Goal: Information Seeking & Learning: Learn about a topic

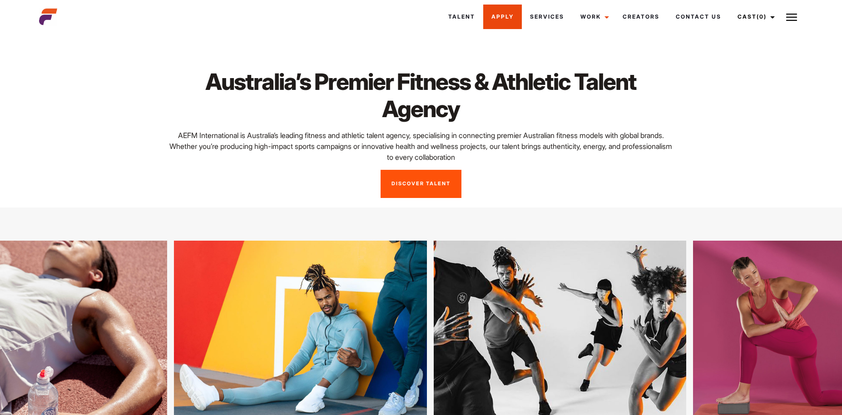
click at [499, 17] on link "Apply" at bounding box center [502, 17] width 39 height 25
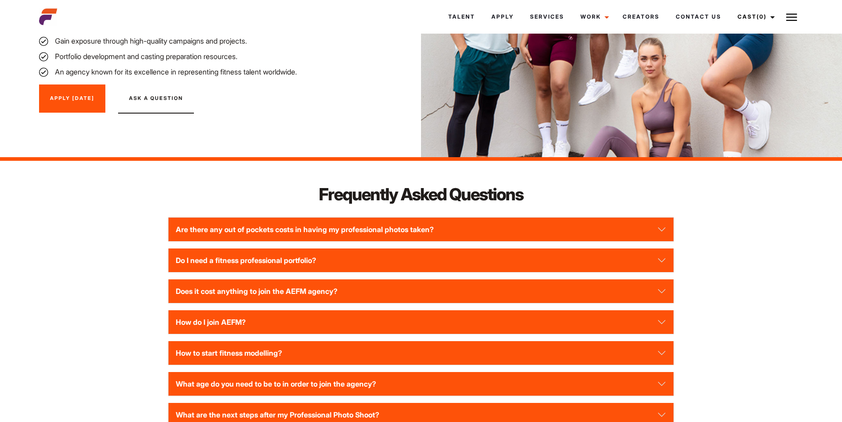
scroll to position [1044, 0]
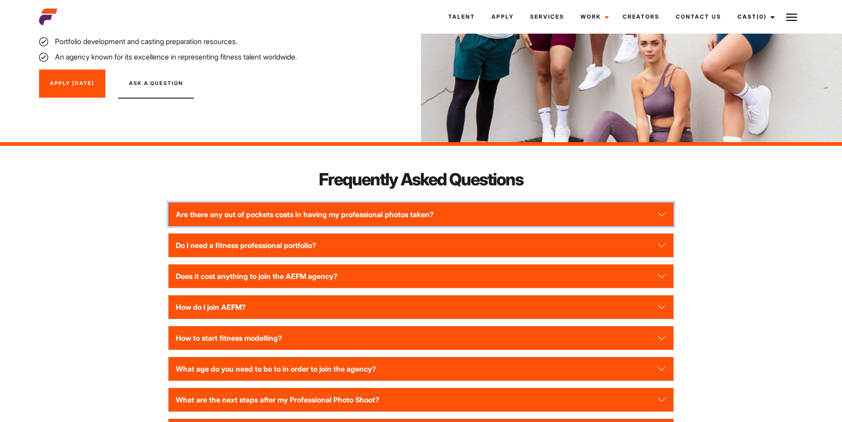
click at [278, 202] on button "Are there any out of pockets costs in having my professional photos taken?" at bounding box center [420, 214] width 504 height 24
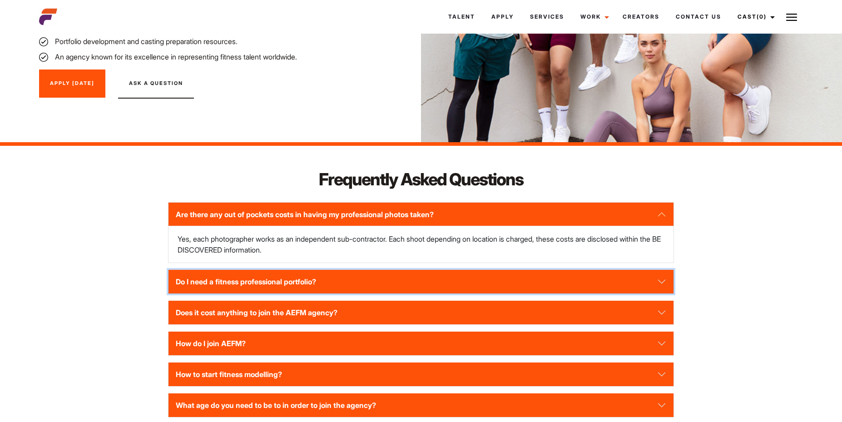
click at [337, 272] on button "Do I need a fitness professional portfolio?" at bounding box center [420, 282] width 504 height 24
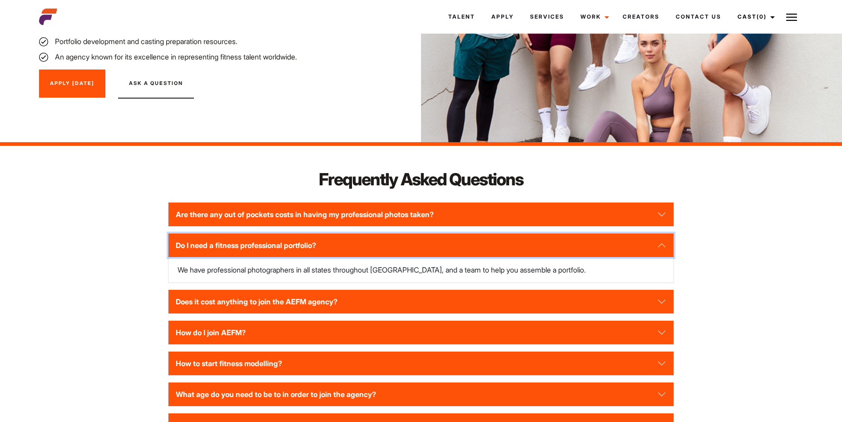
click at [333, 247] on button "Do I need a fitness professional portfolio?" at bounding box center [420, 245] width 504 height 24
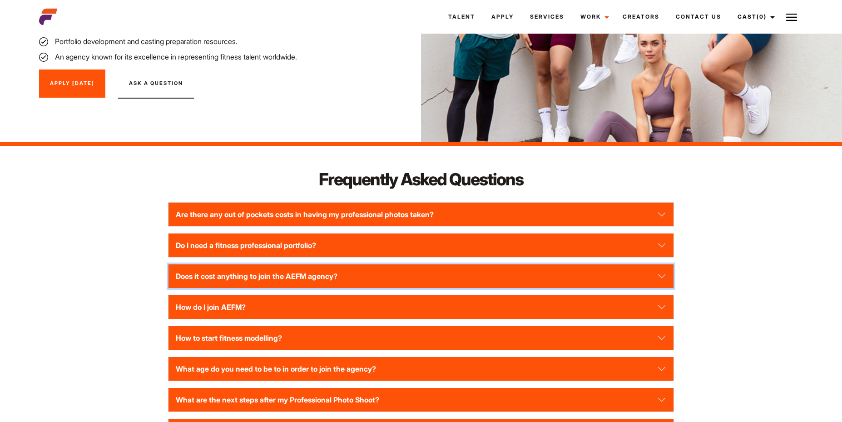
click at [334, 265] on button "Does it cost anything to join the AEFM agency?" at bounding box center [420, 276] width 504 height 24
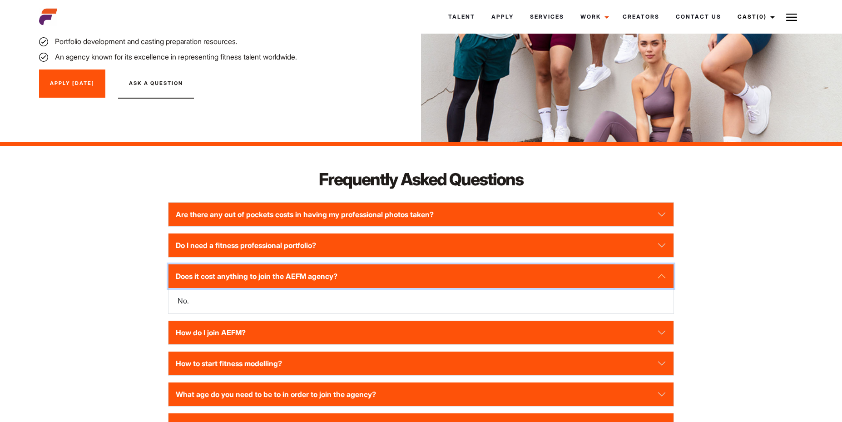
click at [334, 265] on button "Does it cost anything to join the AEFM agency?" at bounding box center [420, 276] width 504 height 24
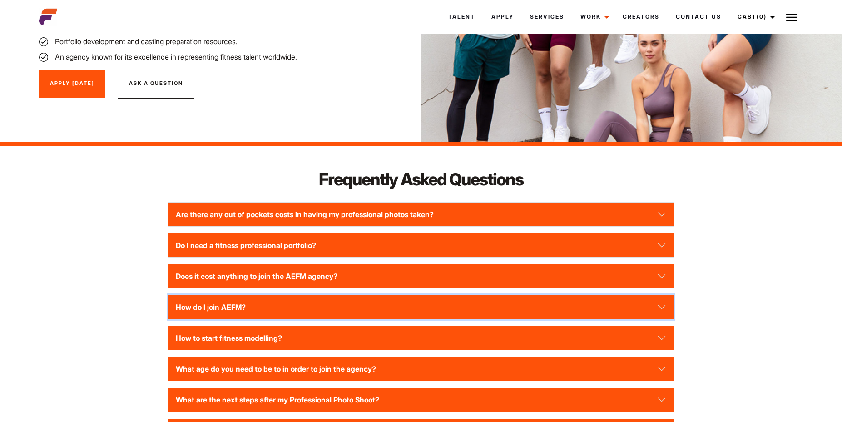
click at [336, 295] on button "How do I join AEFM?" at bounding box center [420, 307] width 504 height 24
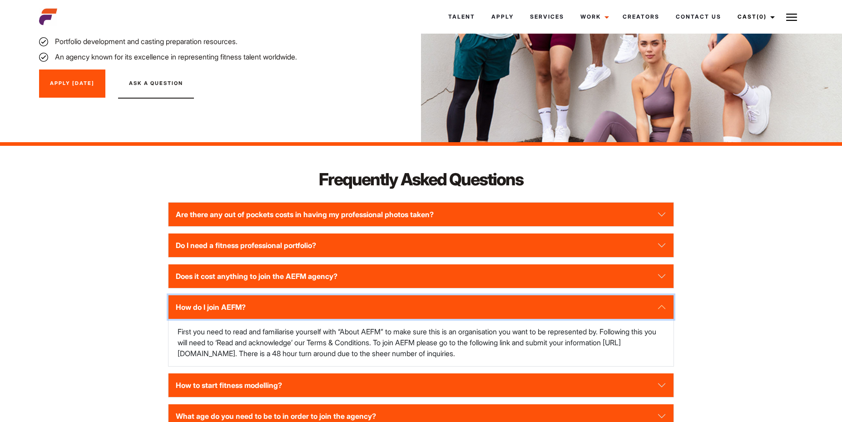
click at [336, 295] on button "How do I join AEFM?" at bounding box center [420, 307] width 504 height 24
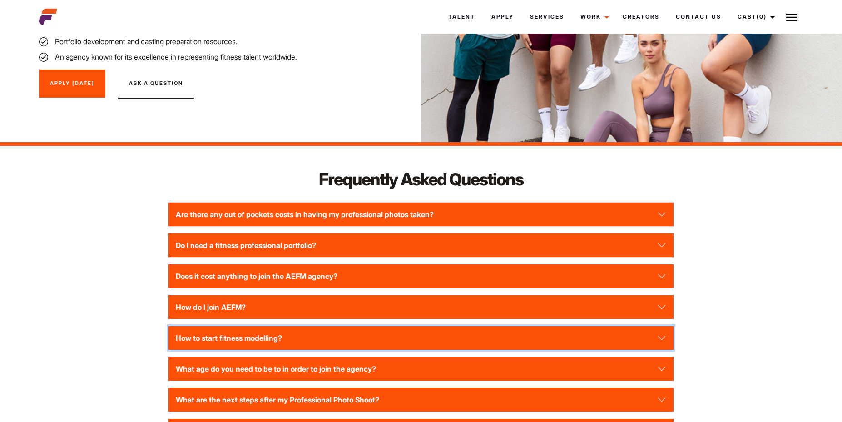
click at [342, 330] on button "How to start fitness modelling?" at bounding box center [420, 338] width 504 height 24
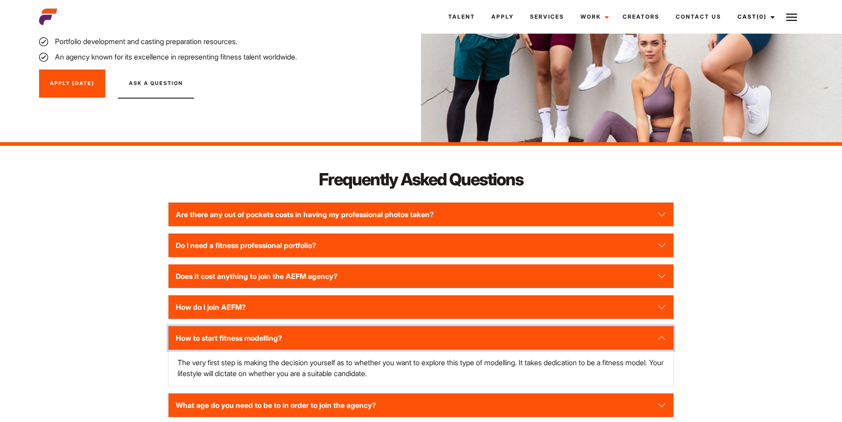
click at [342, 330] on button "How to start fitness modelling?" at bounding box center [420, 338] width 504 height 24
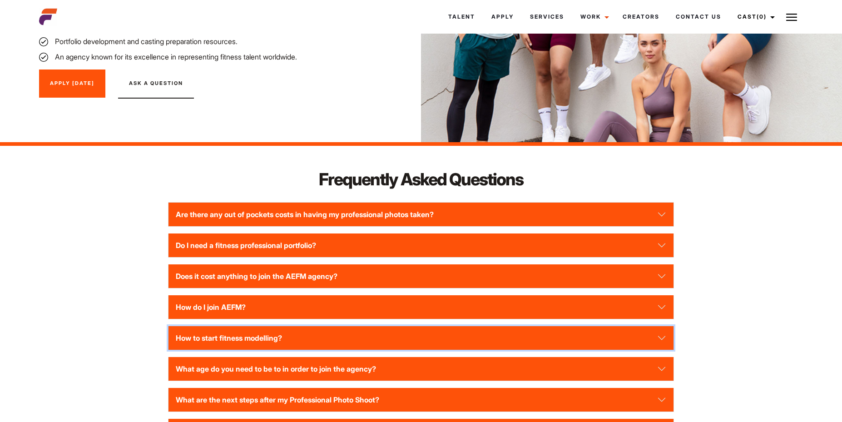
scroll to position [1090, 0]
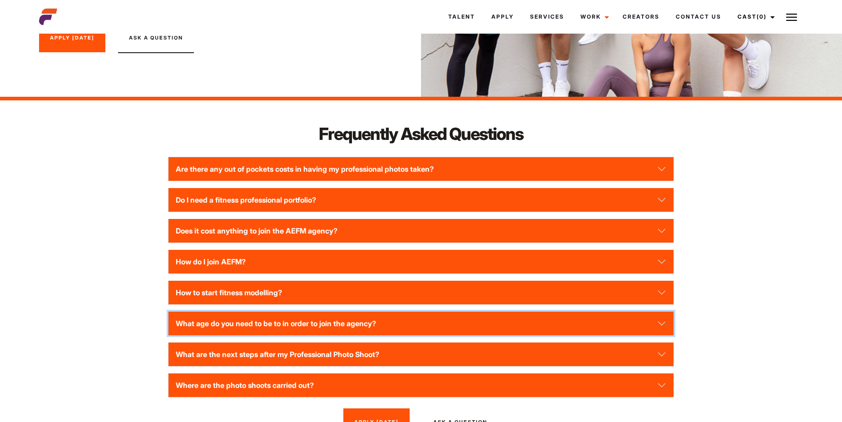
click at [337, 311] on button "What age do you need to be to in order to join the agency?" at bounding box center [420, 323] width 504 height 24
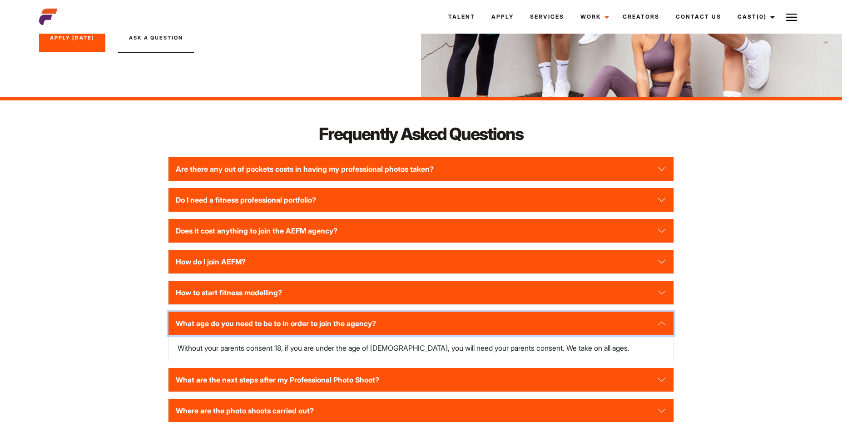
click at [337, 311] on button "What age do you need to be to in order to join the agency?" at bounding box center [420, 323] width 504 height 24
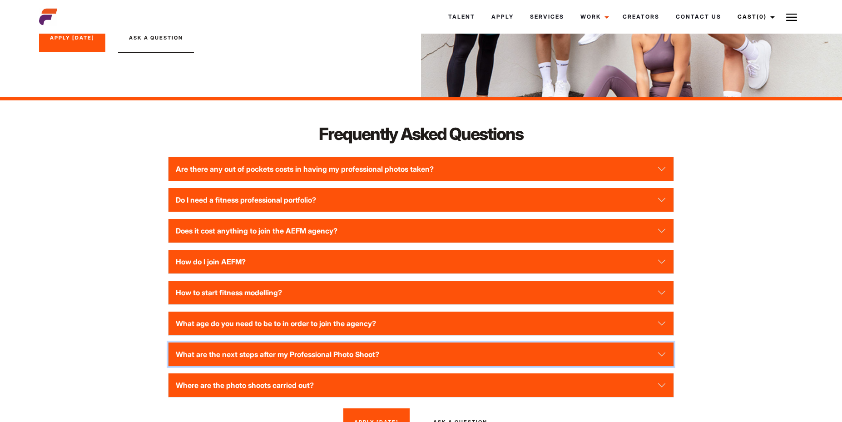
click at [376, 348] on button "What are the next steps after my Professional Photo Shoot?" at bounding box center [420, 354] width 504 height 24
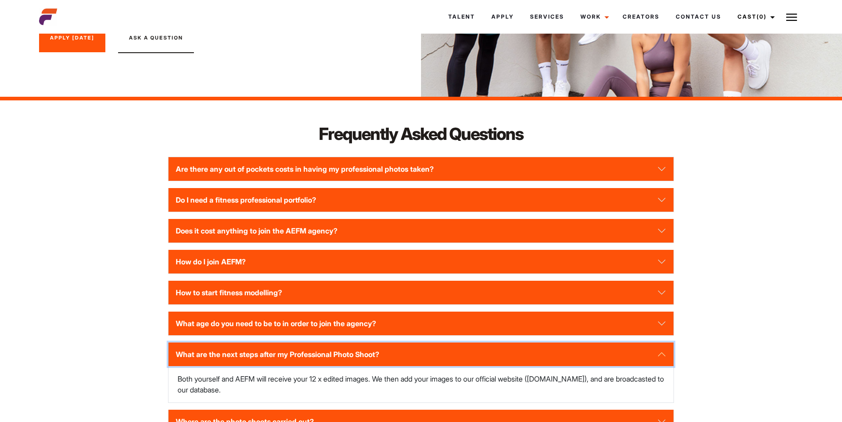
click at [376, 348] on button "What are the next steps after my Professional Photo Shoot?" at bounding box center [420, 354] width 504 height 24
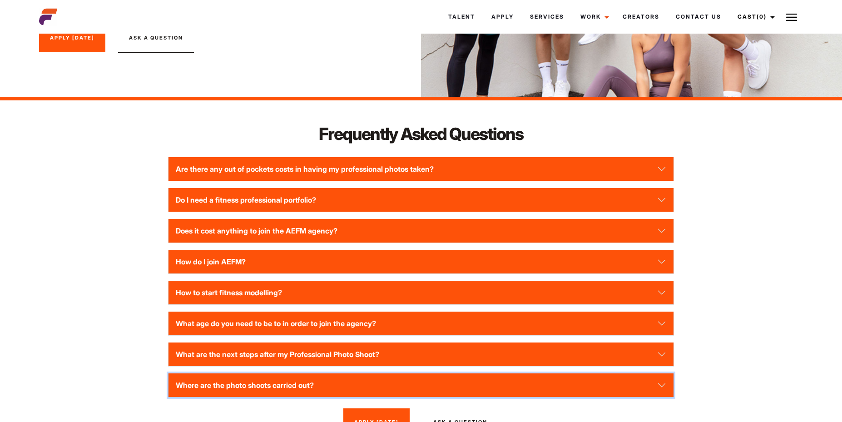
click at [381, 373] on button "Where are the photo shoots carried out?" at bounding box center [420, 385] width 504 height 24
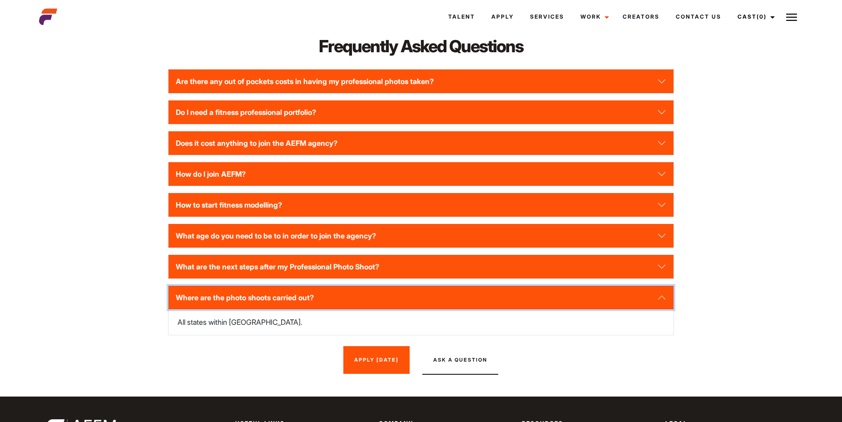
scroll to position [1180, 0]
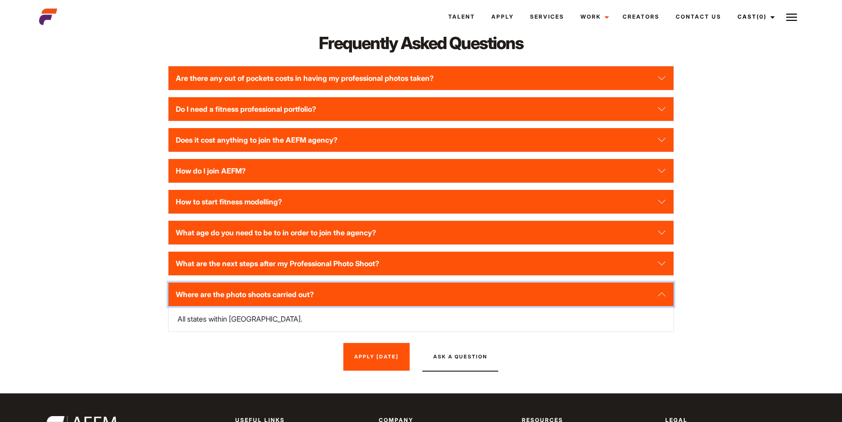
click at [352, 289] on button "Where are the photo shoots carried out?" at bounding box center [420, 294] width 504 height 24
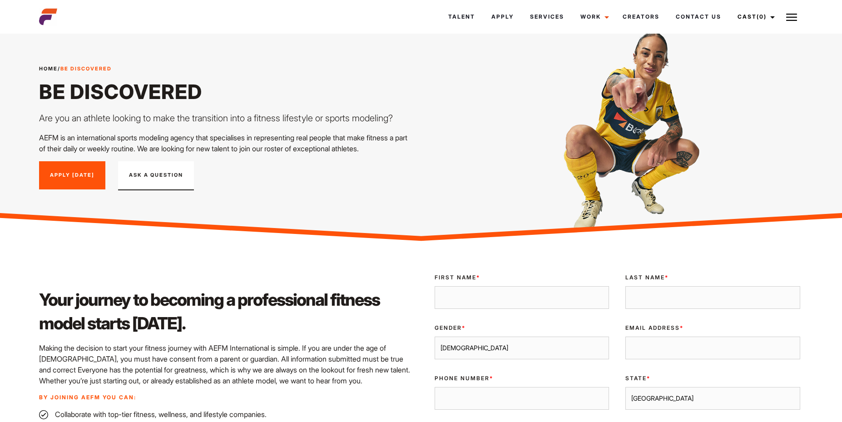
scroll to position [0, 0]
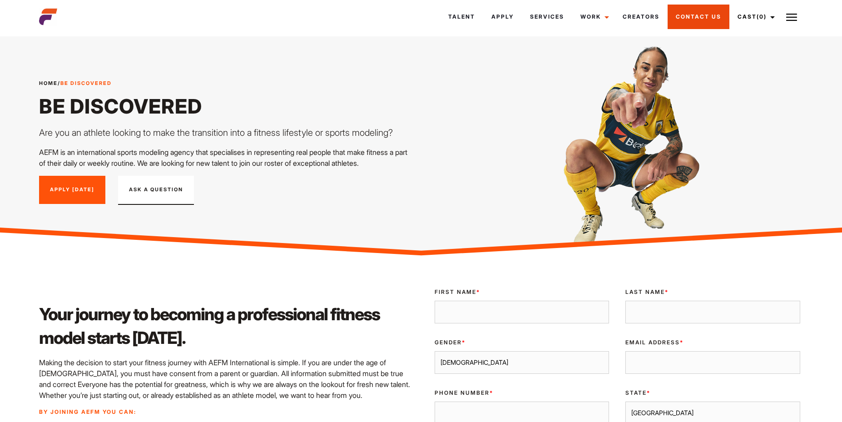
click at [713, 22] on link "Contact Us" at bounding box center [698, 17] width 62 height 25
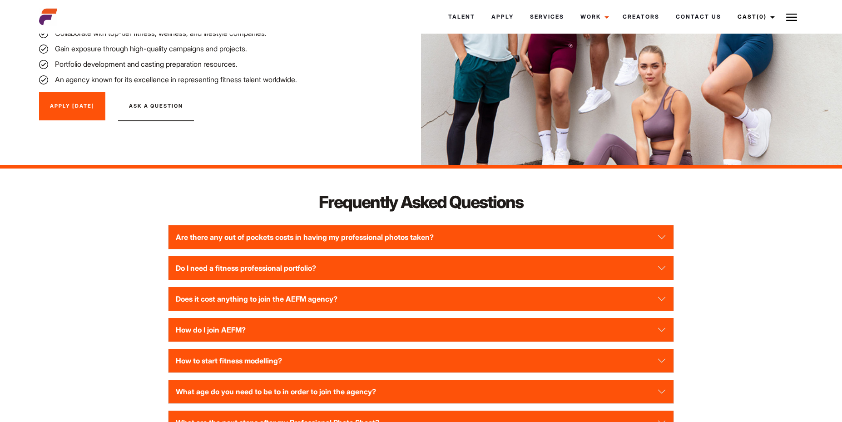
scroll to position [1180, 0]
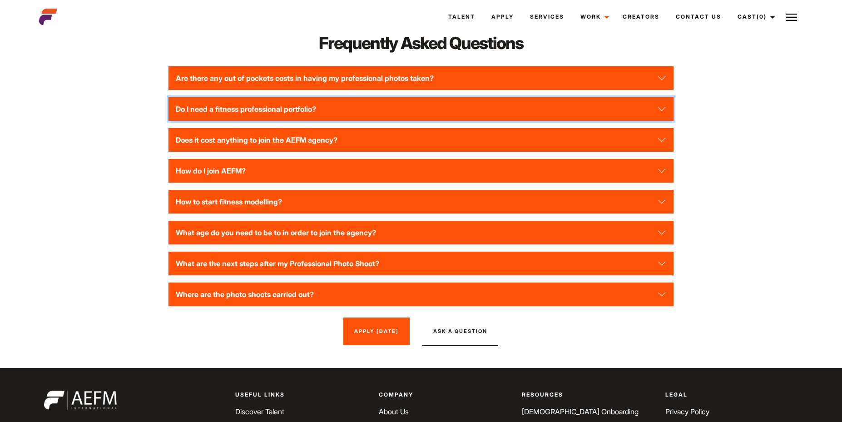
click at [275, 103] on button "Do I need a fitness professional portfolio?" at bounding box center [420, 109] width 504 height 24
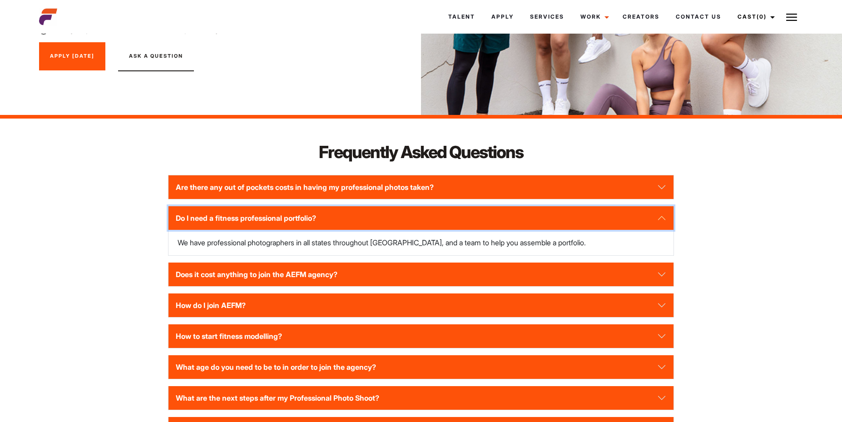
scroll to position [1044, 0]
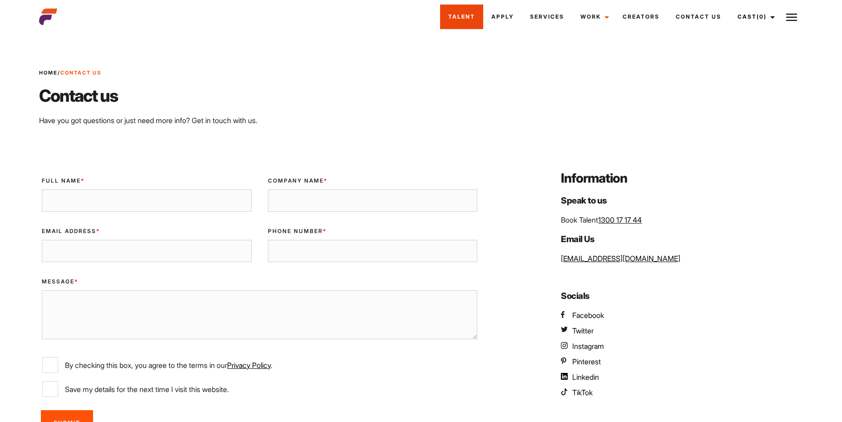
click at [453, 13] on link "Talent" at bounding box center [461, 17] width 43 height 25
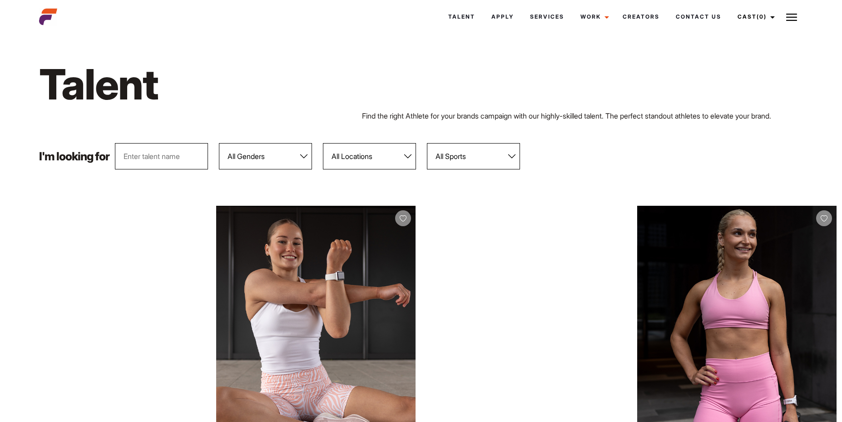
click at [338, 157] on select "All Locations Adelaide Brisbane Darwin Gold Coast Melbourne Perth Sunshine Coas…" at bounding box center [369, 156] width 93 height 26
select select "118"
click at [323, 143] on select "All Locations Adelaide Brisbane Darwin Gold Coast Melbourne Perth Sunshine Coas…" at bounding box center [369, 156] width 93 height 26
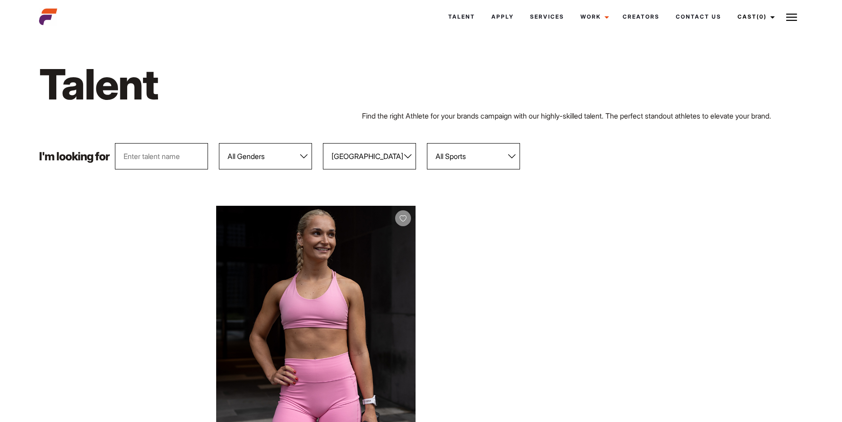
click at [267, 161] on select "All Genders Female Male" at bounding box center [265, 156] width 93 height 26
select select "103"
click at [219, 143] on select "All Genders Female Male" at bounding box center [265, 156] width 93 height 26
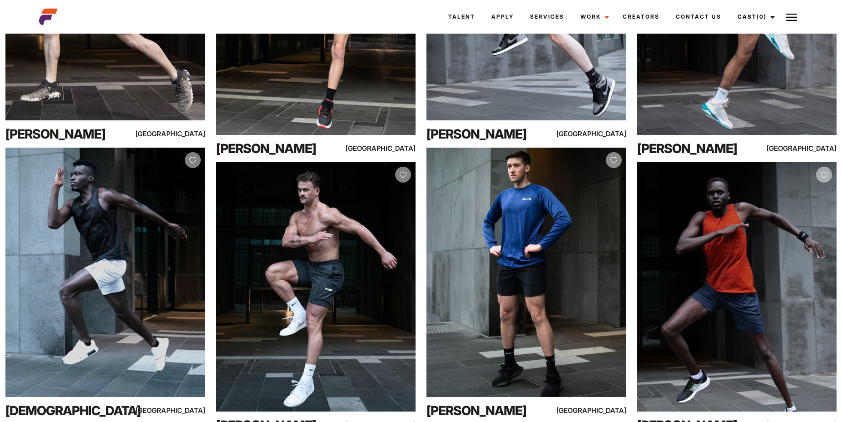
scroll to position [3388, 0]
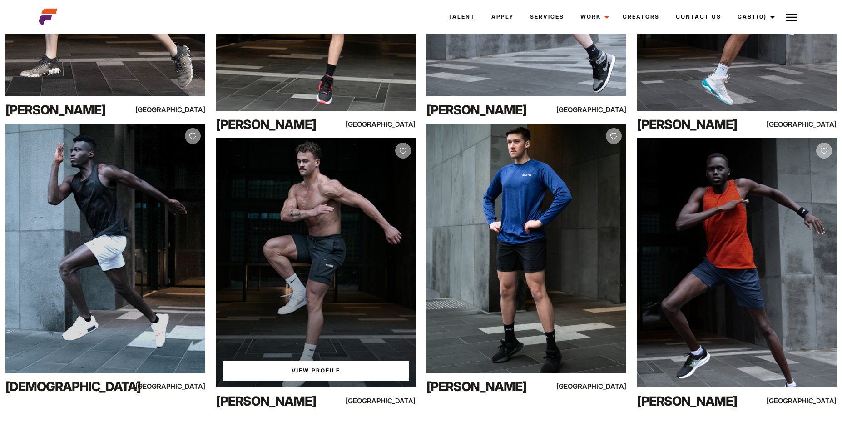
click at [353, 275] on div "View Profile" at bounding box center [316, 262] width 200 height 249
click at [296, 368] on link "View Profile" at bounding box center [316, 370] width 186 height 20
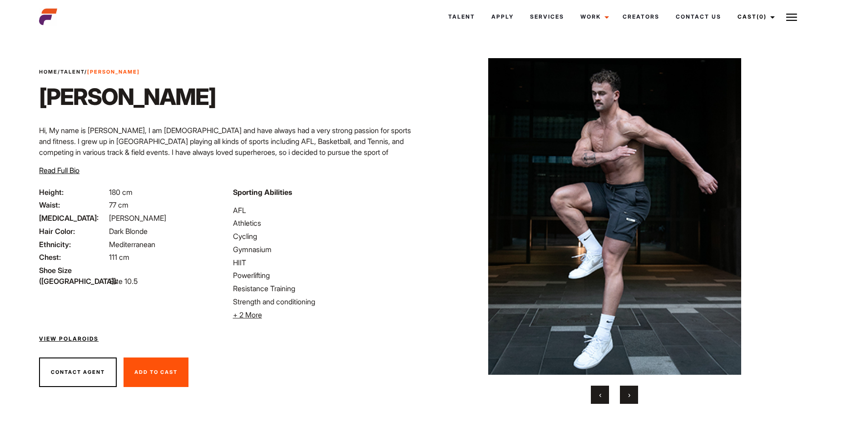
click at [625, 395] on button "›" at bounding box center [629, 394] width 18 height 18
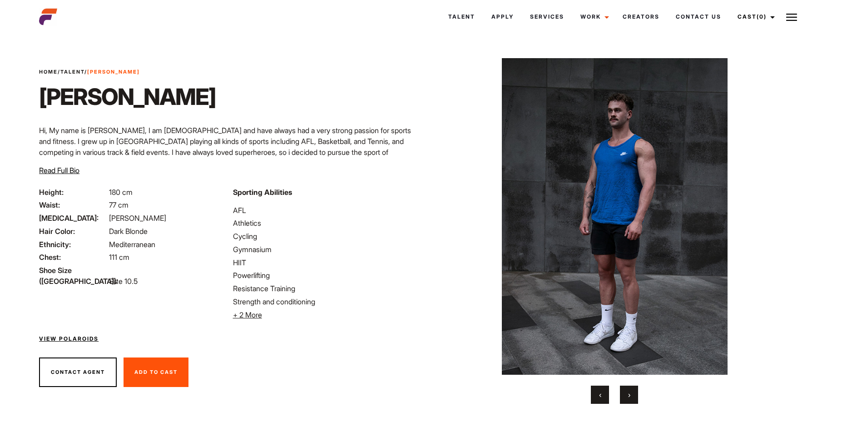
click at [625, 395] on button "›" at bounding box center [629, 394] width 18 height 18
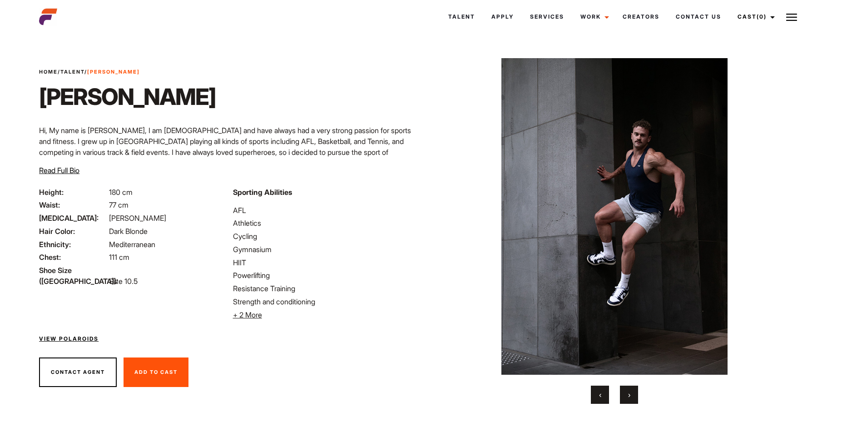
click at [625, 395] on button "›" at bounding box center [629, 394] width 18 height 18
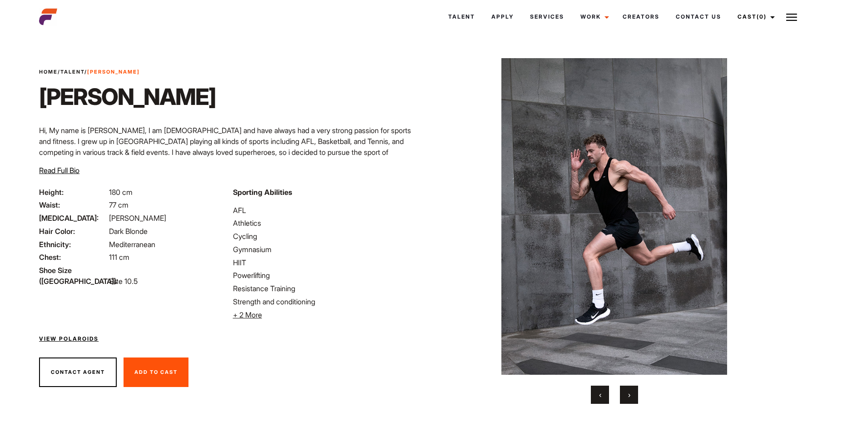
click at [625, 395] on button "›" at bounding box center [629, 394] width 18 height 18
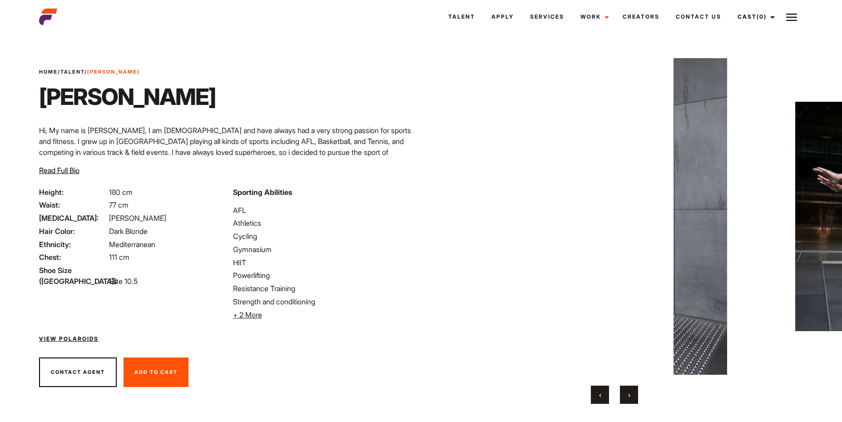
click at [625, 395] on button "›" at bounding box center [629, 394] width 18 height 18
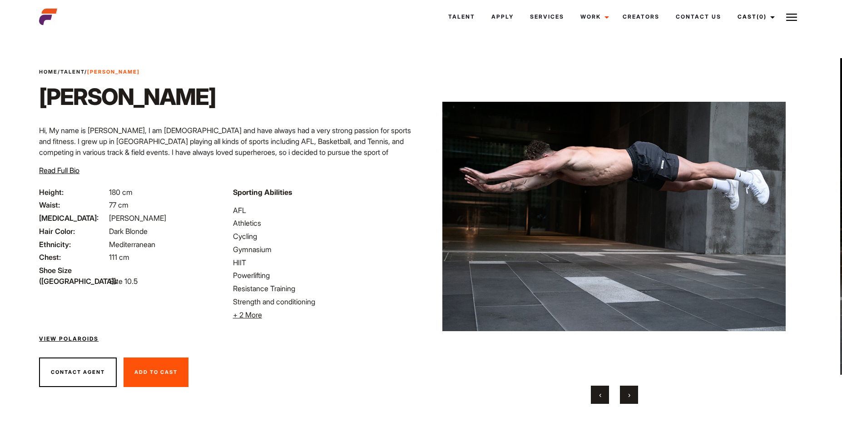
click at [625, 395] on button "›" at bounding box center [629, 394] width 18 height 18
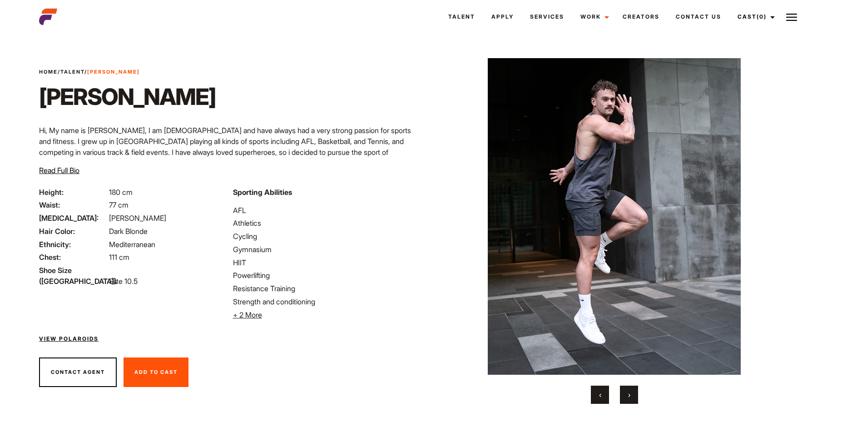
click at [625, 395] on button "›" at bounding box center [629, 394] width 18 height 18
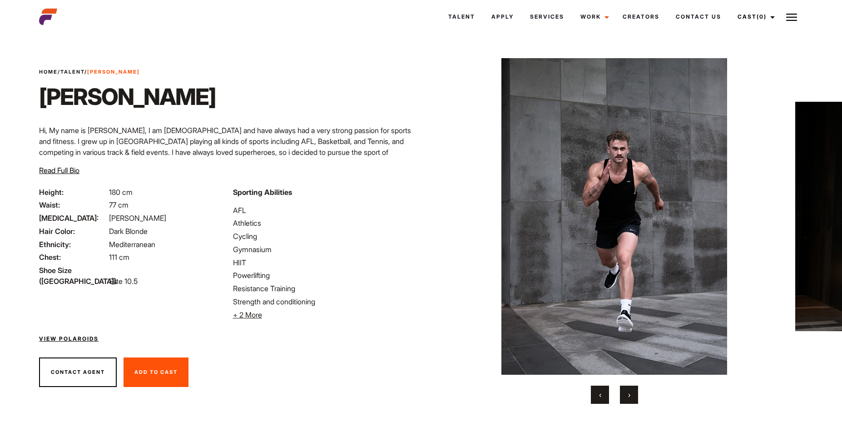
click at [625, 395] on button "›" at bounding box center [629, 394] width 18 height 18
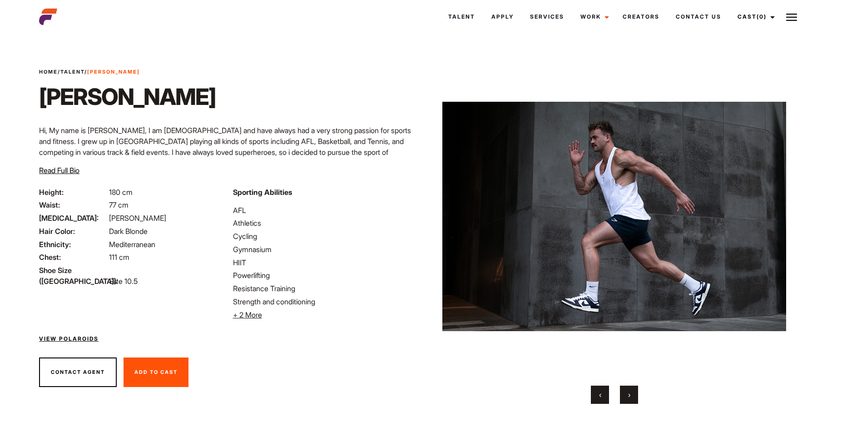
click at [625, 395] on button "›" at bounding box center [629, 394] width 18 height 18
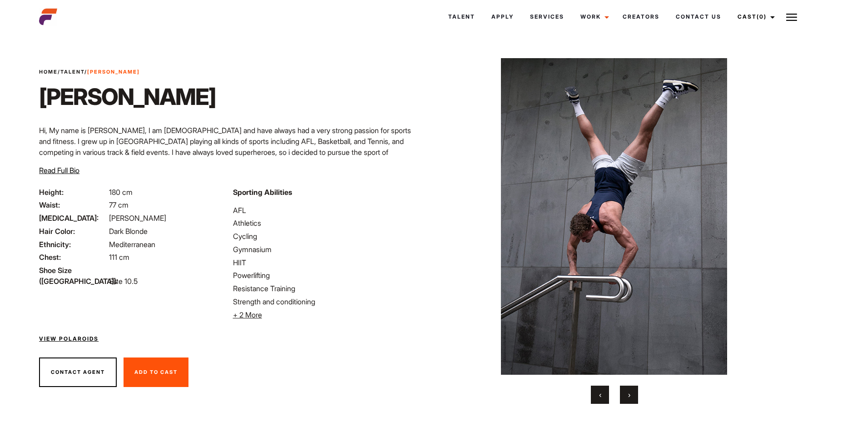
click at [625, 395] on button "›" at bounding box center [629, 394] width 18 height 18
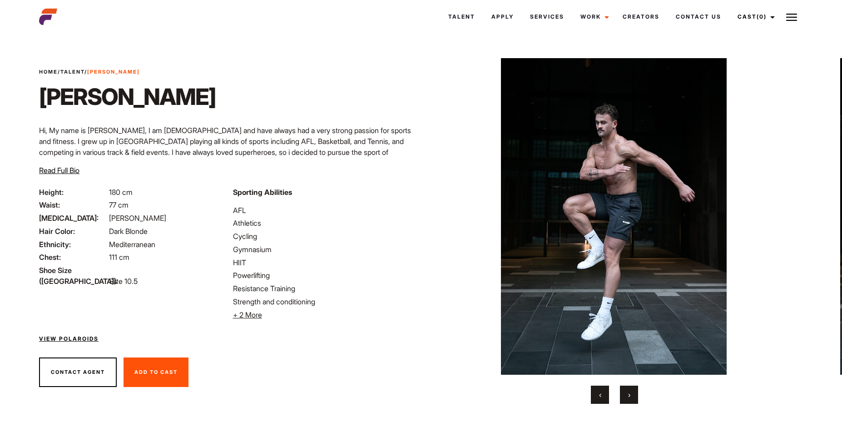
click at [625, 395] on button "›" at bounding box center [629, 394] width 18 height 18
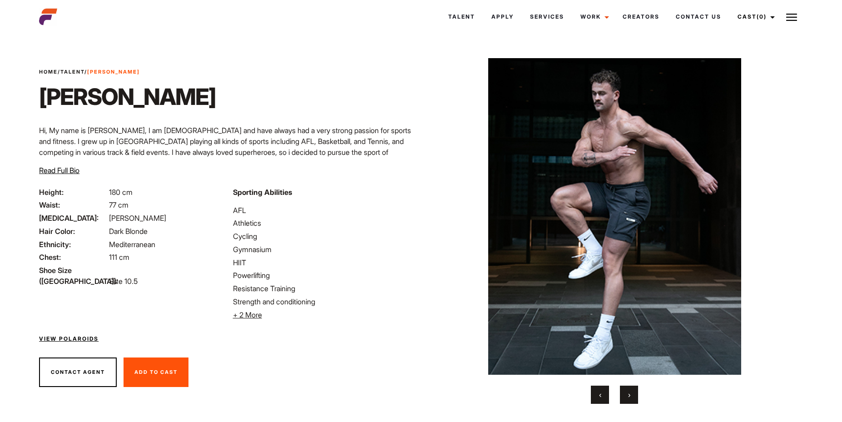
click at [625, 395] on button "›" at bounding box center [629, 394] width 18 height 18
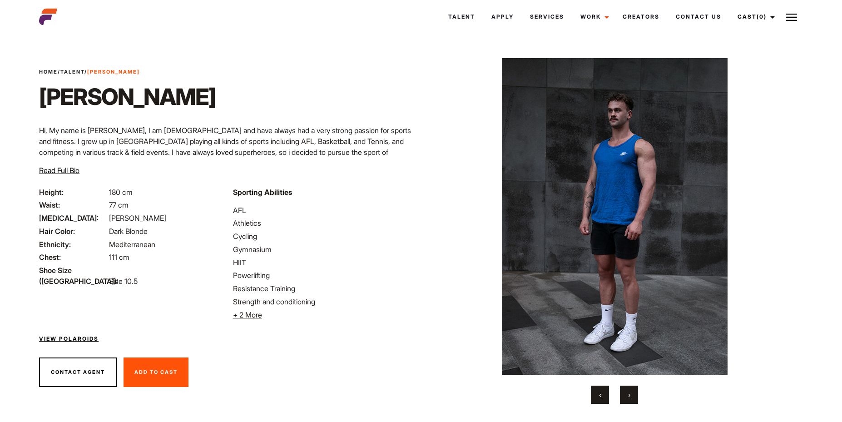
click at [625, 395] on button "›" at bounding box center [629, 394] width 18 height 18
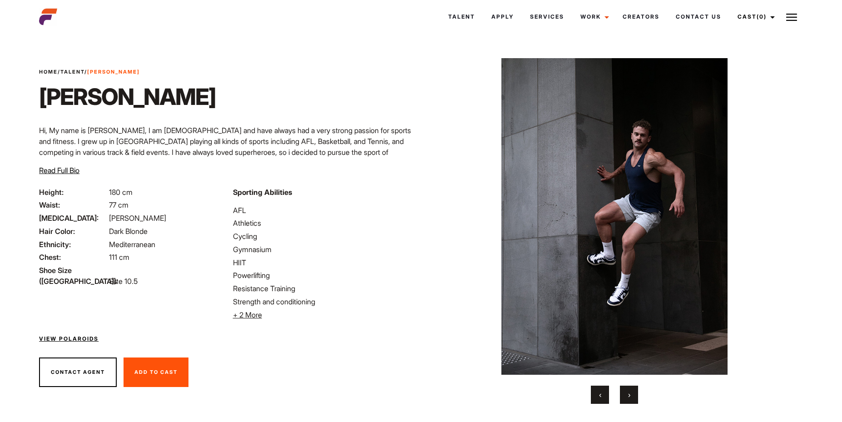
click at [625, 395] on button "›" at bounding box center [629, 394] width 18 height 18
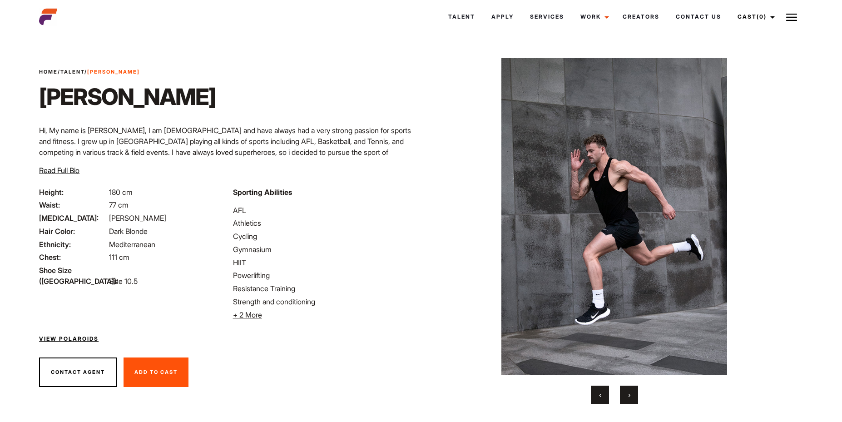
click at [625, 395] on button "›" at bounding box center [629, 394] width 18 height 18
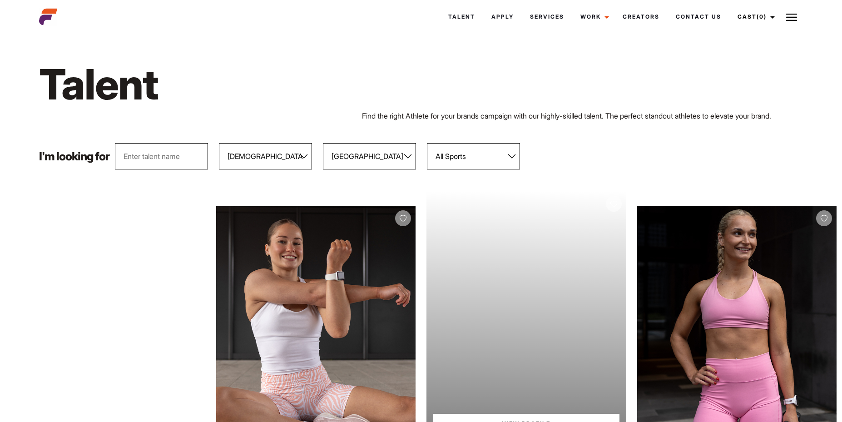
select select "103"
select select "118"
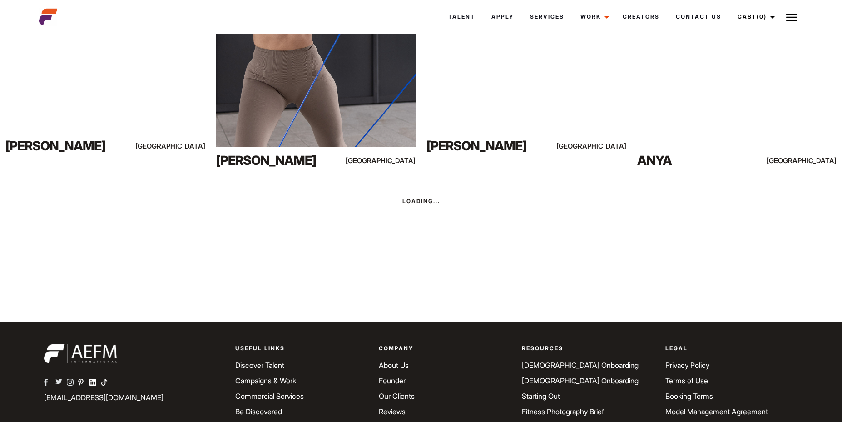
scroll to position [948, 0]
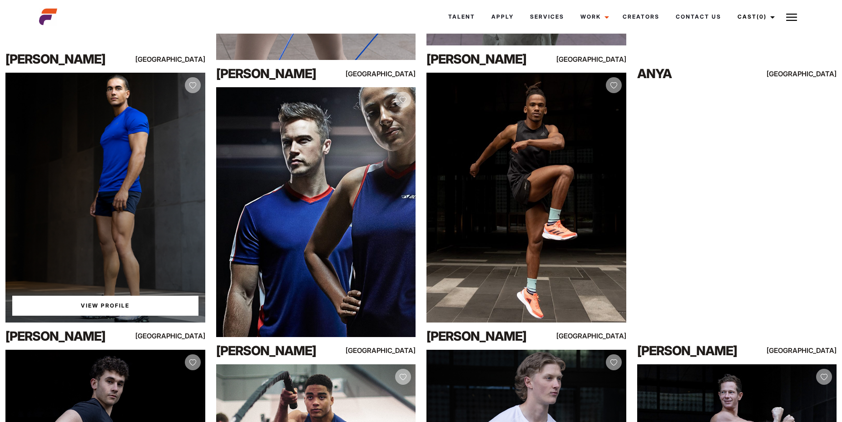
click at [98, 253] on div "View Profile" at bounding box center [105, 197] width 200 height 249
click at [43, 234] on div "View Profile" at bounding box center [105, 197] width 200 height 249
click at [90, 308] on link "View Profile" at bounding box center [105, 306] width 186 height 20
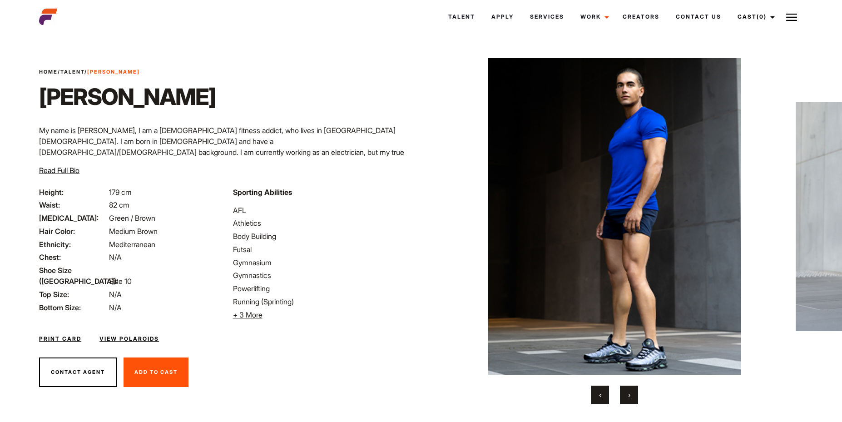
click at [627, 390] on button "›" at bounding box center [629, 394] width 18 height 18
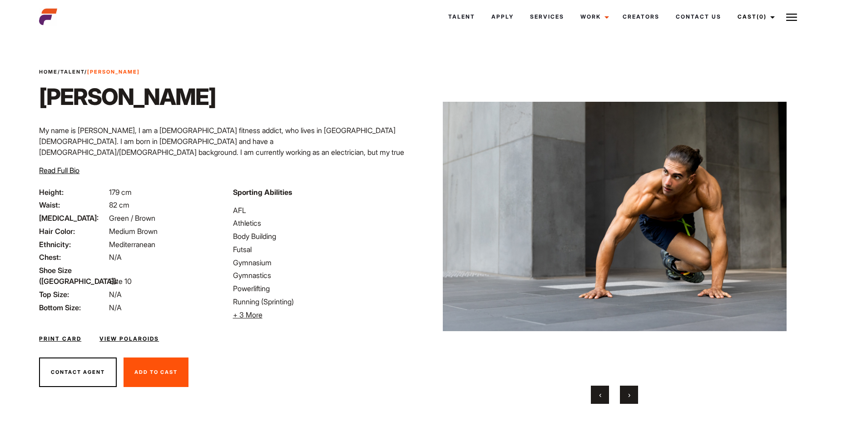
click at [627, 390] on button "›" at bounding box center [629, 394] width 18 height 18
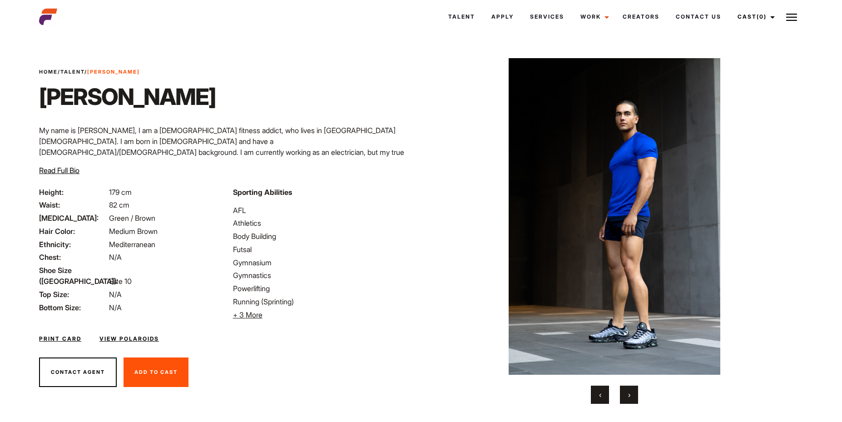
click at [627, 390] on button "›" at bounding box center [629, 394] width 18 height 18
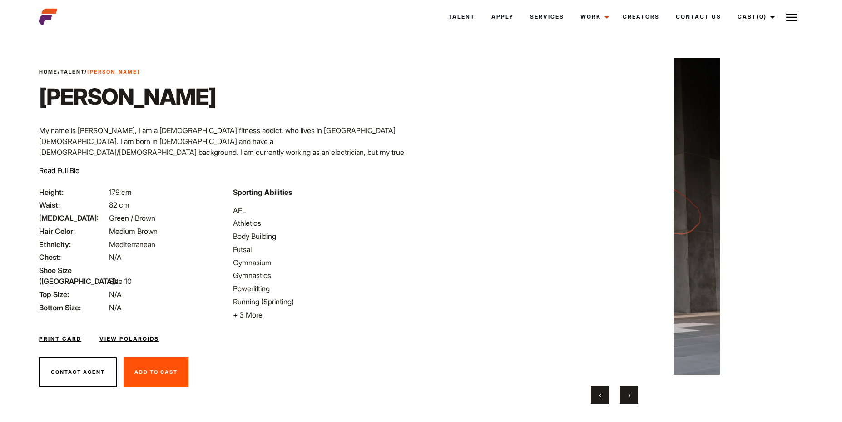
click at [627, 390] on button "›" at bounding box center [629, 394] width 18 height 18
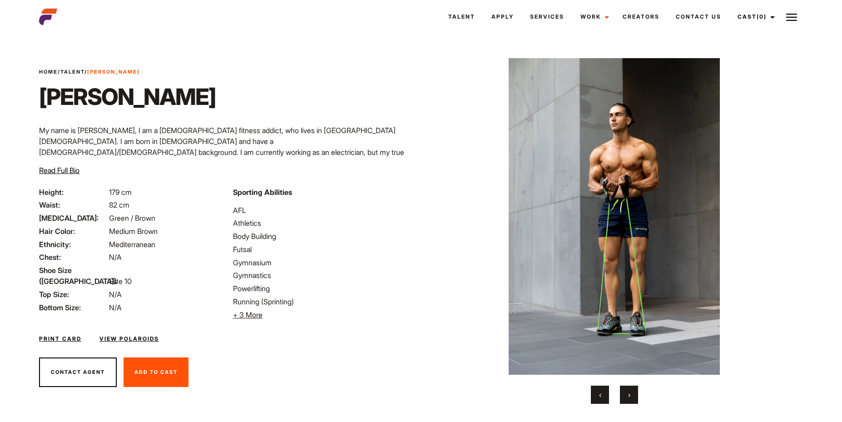
click at [627, 390] on button "›" at bounding box center [629, 394] width 18 height 18
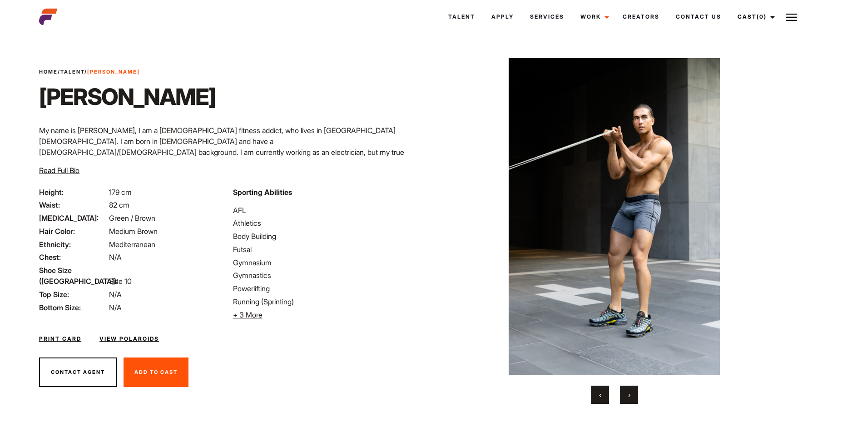
click at [627, 390] on button "›" at bounding box center [629, 394] width 18 height 18
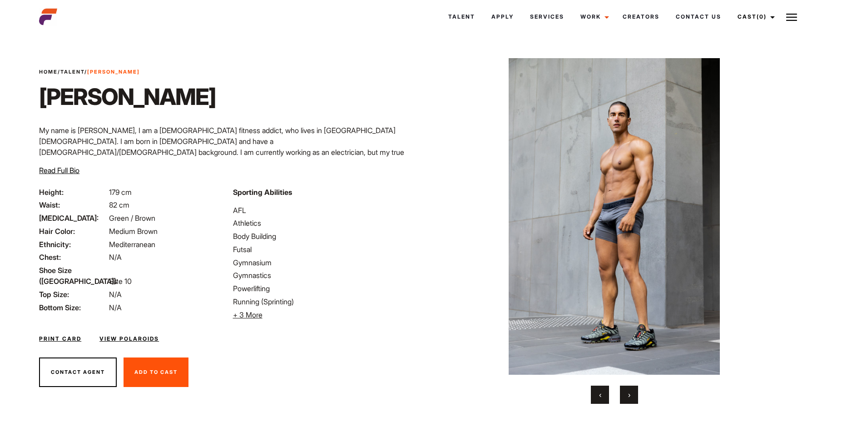
click at [627, 390] on button "›" at bounding box center [629, 394] width 18 height 18
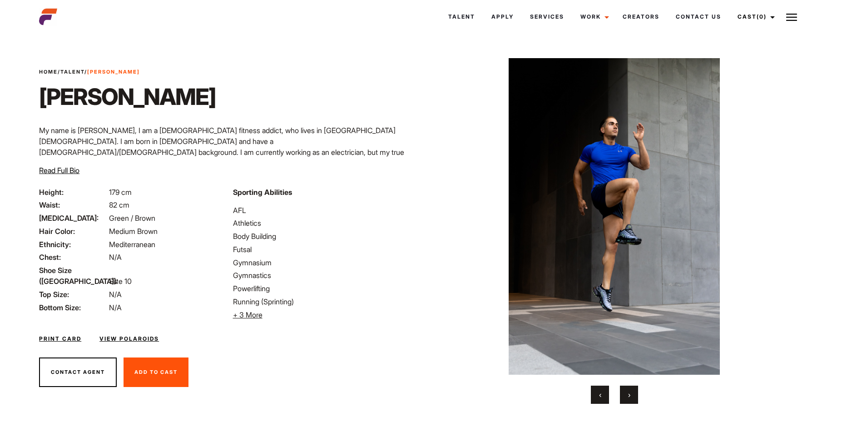
click at [627, 390] on button "›" at bounding box center [629, 394] width 18 height 18
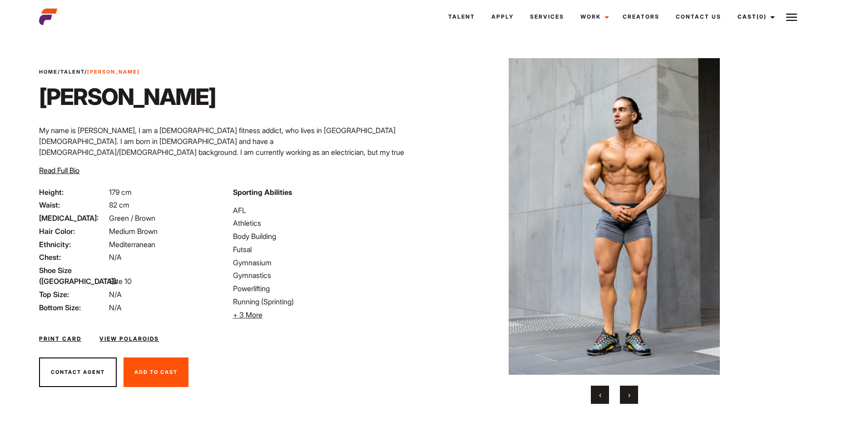
click at [627, 390] on button "›" at bounding box center [629, 394] width 18 height 18
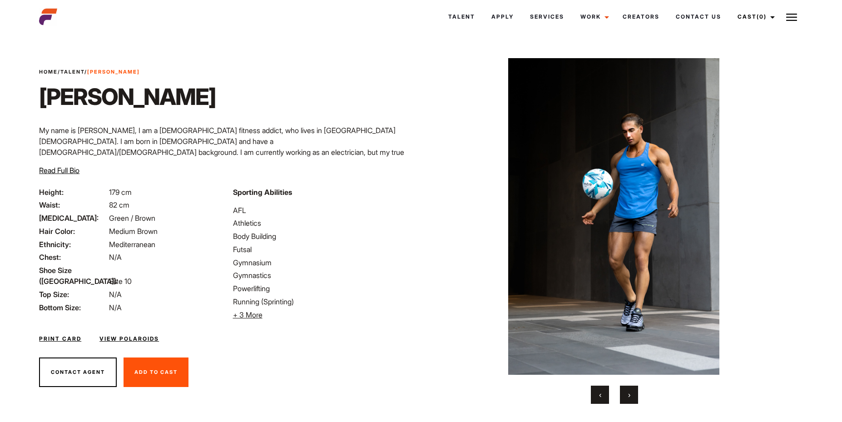
click at [627, 390] on button "›" at bounding box center [629, 394] width 18 height 18
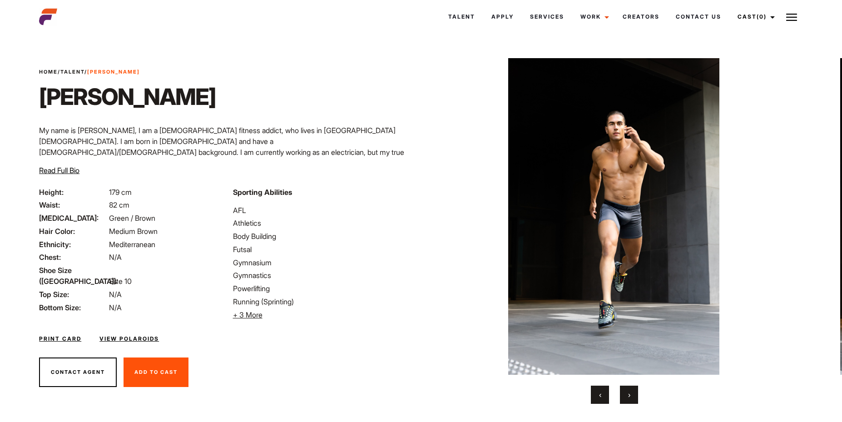
click at [627, 390] on button "›" at bounding box center [629, 394] width 18 height 18
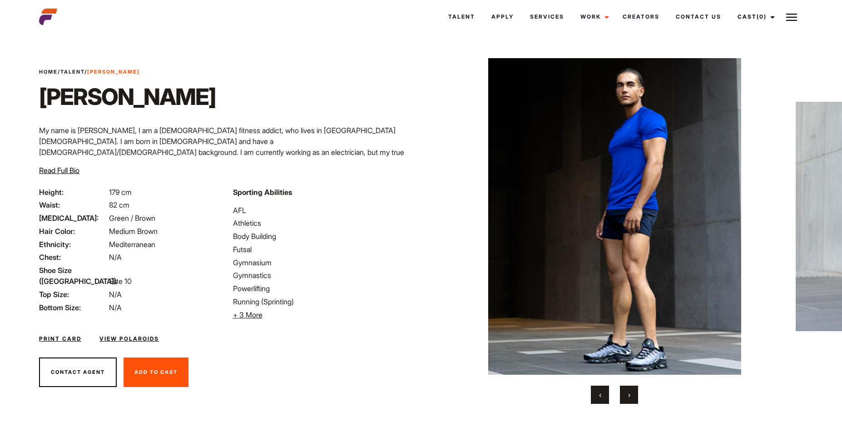
click at [627, 390] on button "›" at bounding box center [629, 394] width 18 height 18
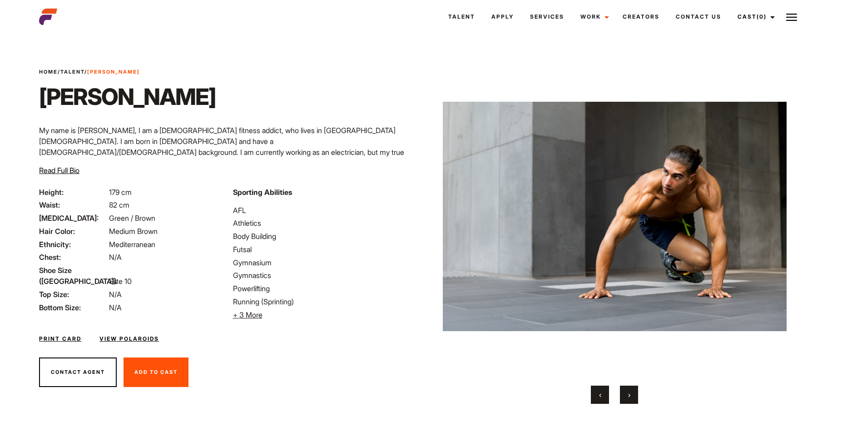
click at [627, 390] on button "›" at bounding box center [629, 394] width 18 height 18
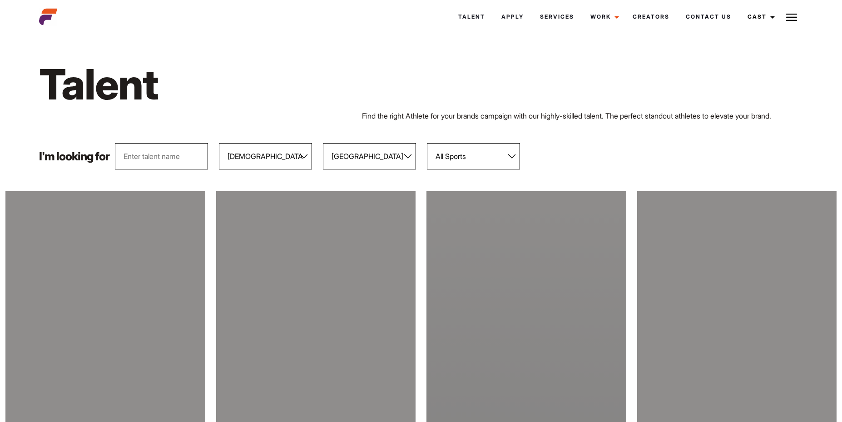
select select "103"
select select "118"
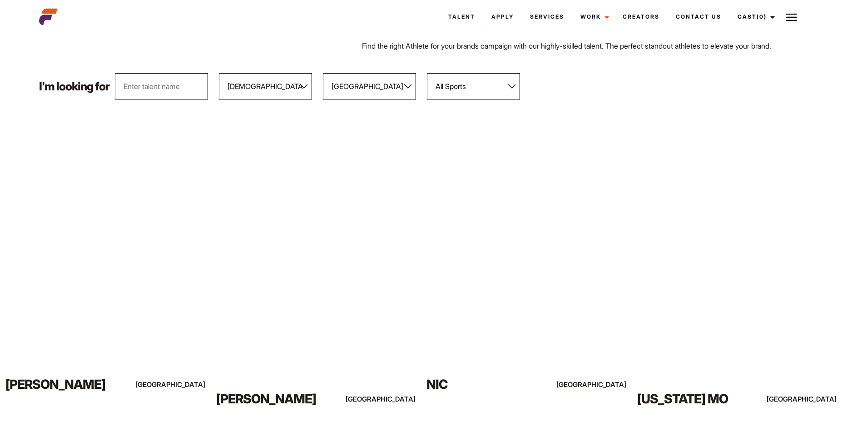
scroll to position [948, 0]
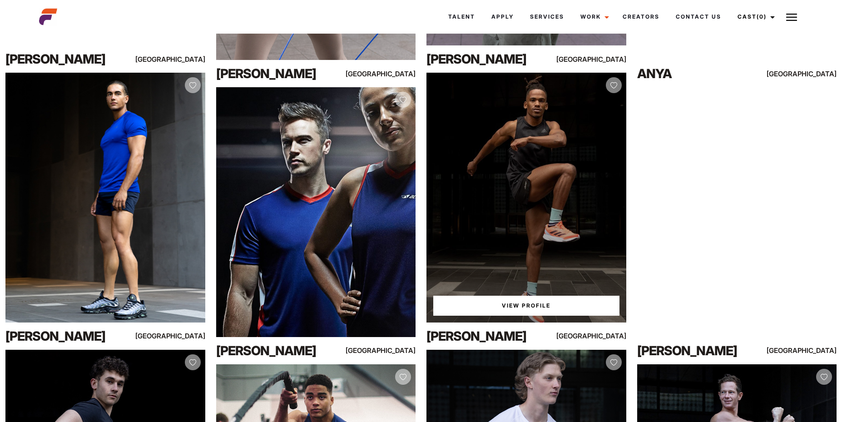
drag, startPoint x: 485, startPoint y: 262, endPoint x: 554, endPoint y: 277, distance: 70.6
click at [487, 263] on div "View Profile" at bounding box center [526, 197] width 200 height 249
drag, startPoint x: 563, startPoint y: 320, endPoint x: 555, endPoint y: 311, distance: 11.9
click at [559, 316] on div "View Profile" at bounding box center [526, 197] width 200 height 249
click at [553, 310] on link "View Profile" at bounding box center [526, 306] width 186 height 20
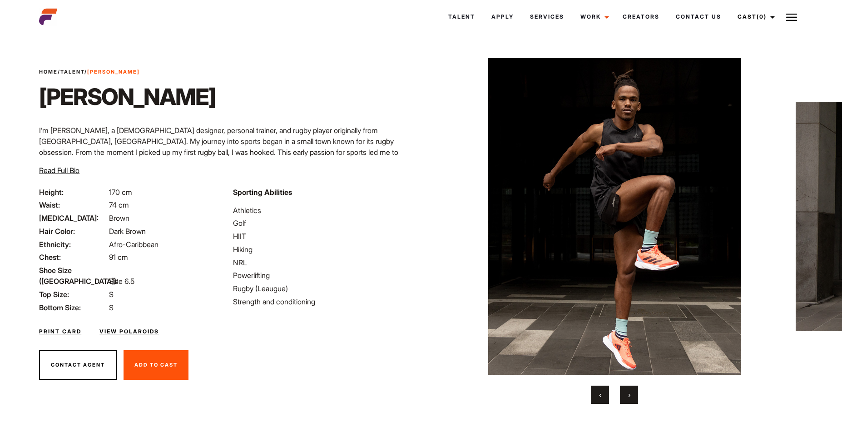
click at [628, 400] on button "›" at bounding box center [629, 394] width 18 height 18
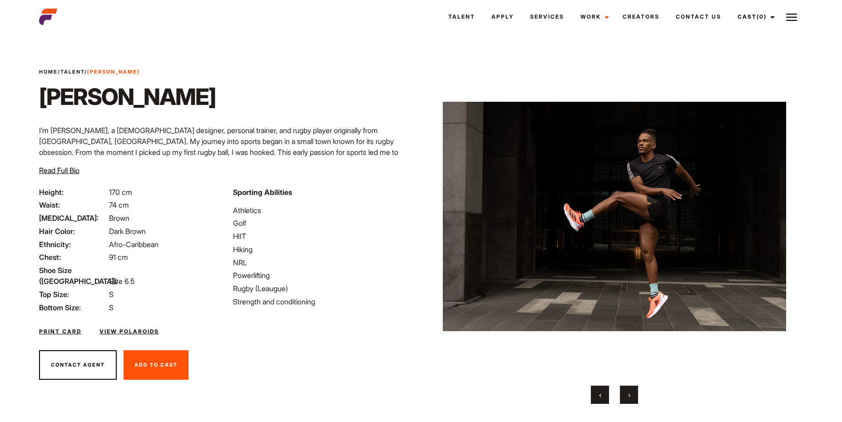
click at [628, 400] on button "›" at bounding box center [629, 394] width 18 height 18
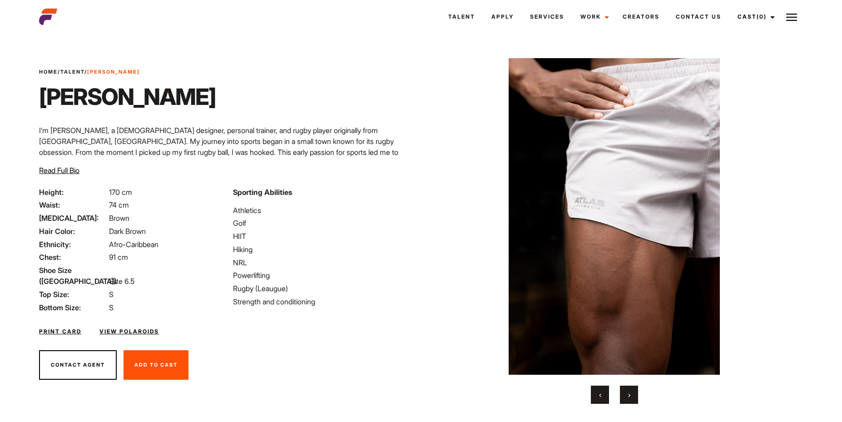
click at [628, 400] on button "›" at bounding box center [629, 394] width 18 height 18
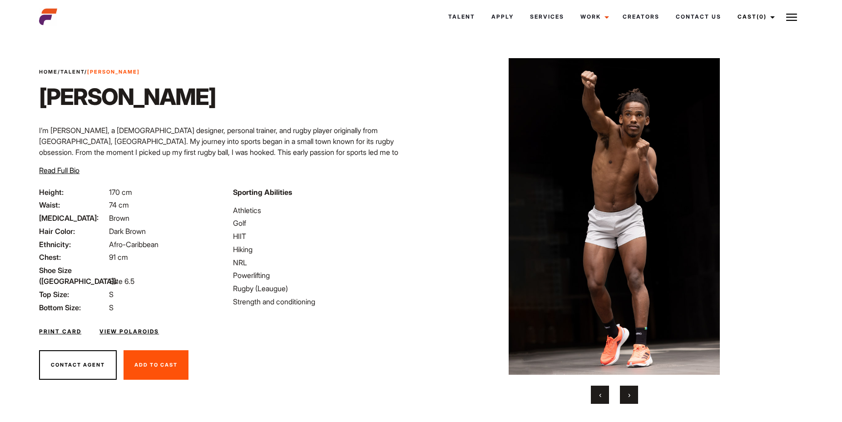
click at [628, 400] on button "›" at bounding box center [629, 394] width 18 height 18
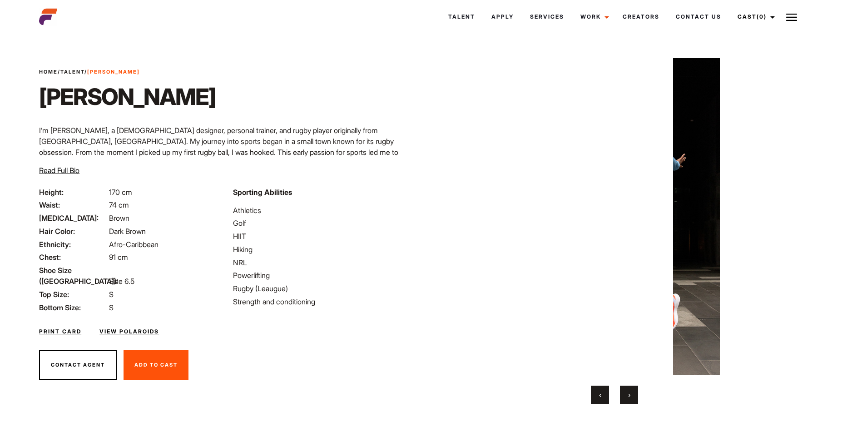
click at [628, 400] on button "›" at bounding box center [629, 394] width 18 height 18
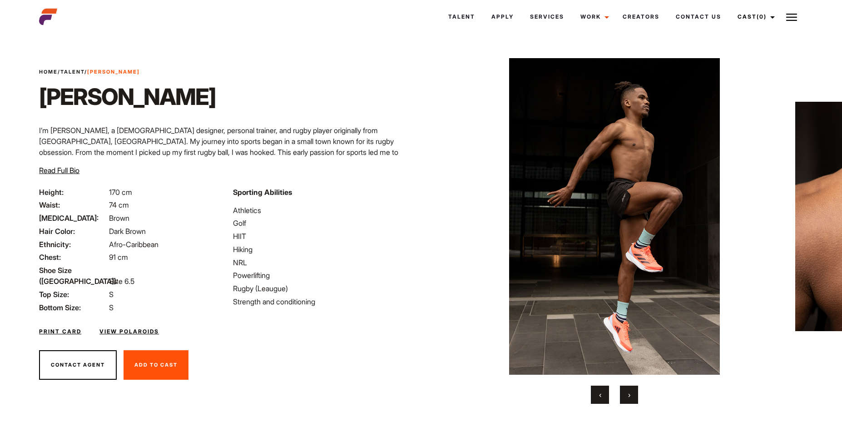
click at [628, 400] on button "›" at bounding box center [629, 394] width 18 height 18
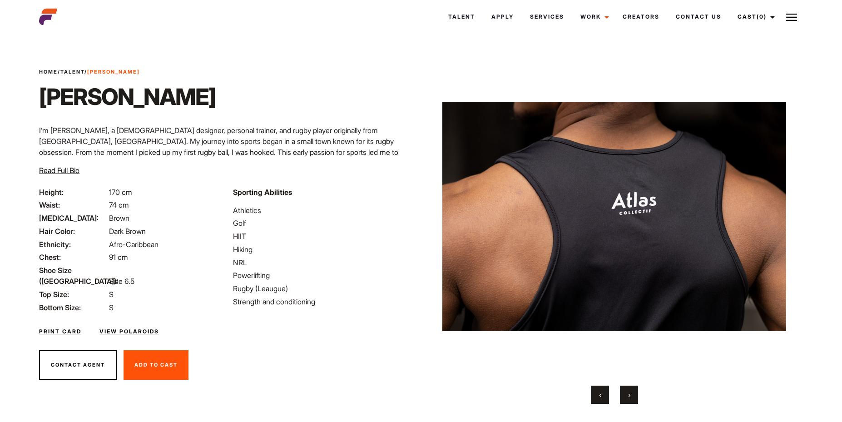
click at [628, 400] on button "›" at bounding box center [629, 394] width 18 height 18
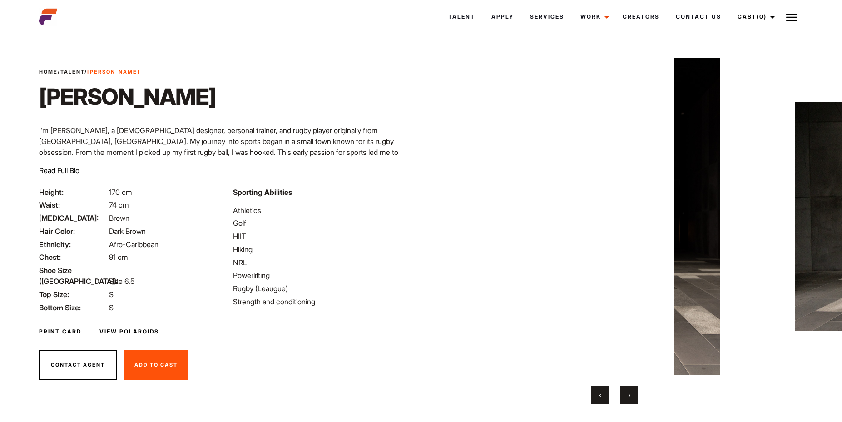
click at [628, 400] on button "›" at bounding box center [629, 394] width 18 height 18
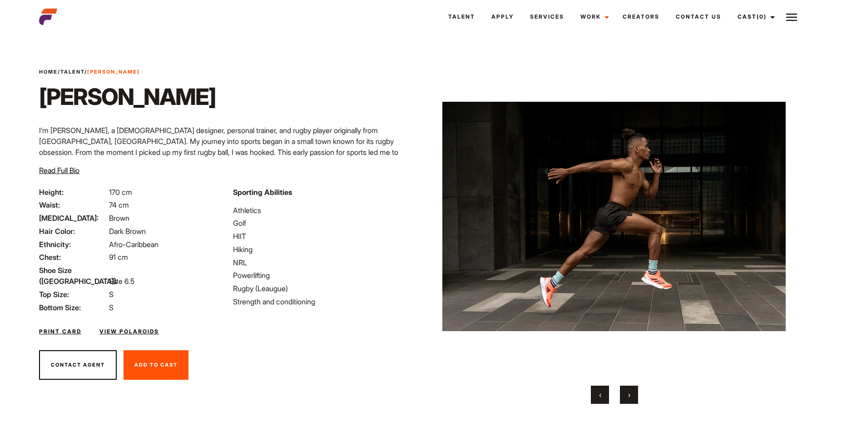
click at [628, 400] on button "›" at bounding box center [629, 394] width 18 height 18
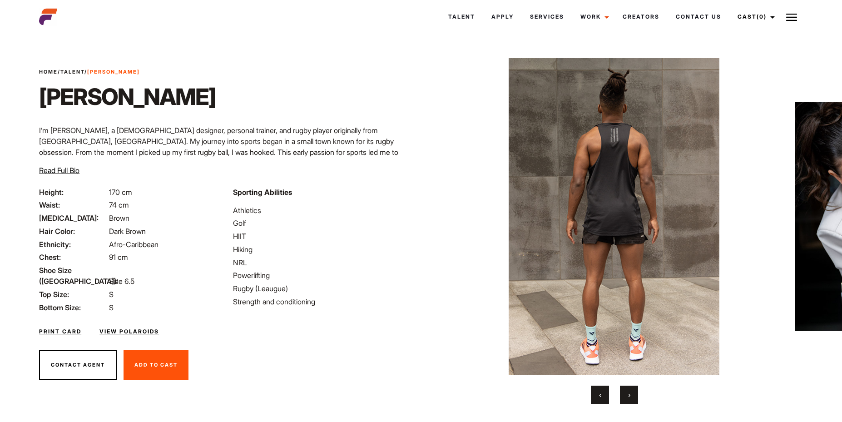
click at [628, 400] on button "›" at bounding box center [629, 394] width 18 height 18
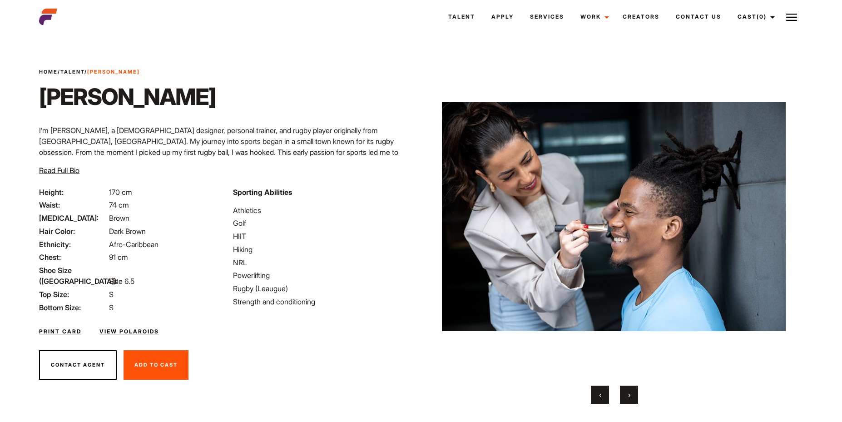
click at [628, 400] on button "›" at bounding box center [629, 394] width 18 height 18
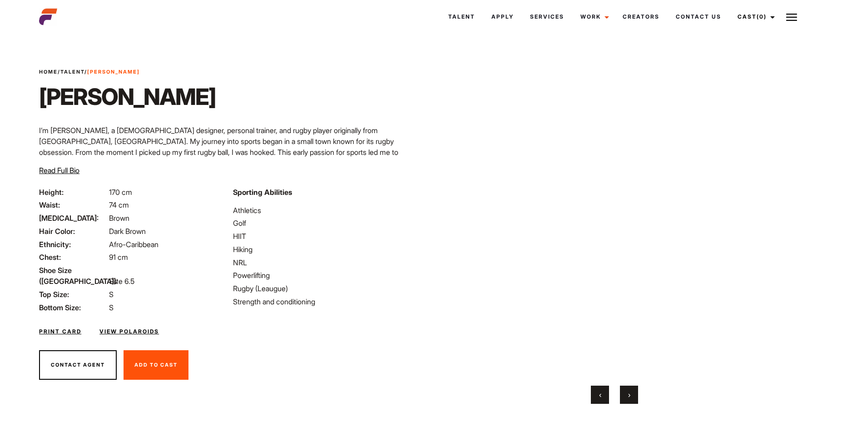
click at [628, 400] on button "›" at bounding box center [629, 394] width 18 height 18
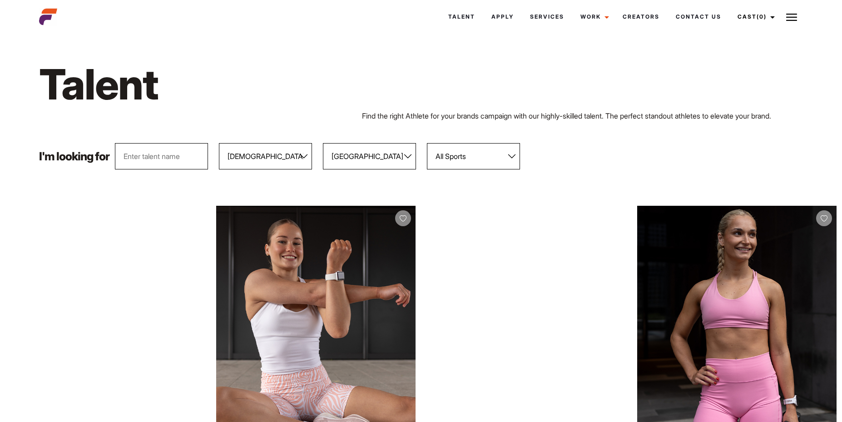
select select "103"
select select "118"
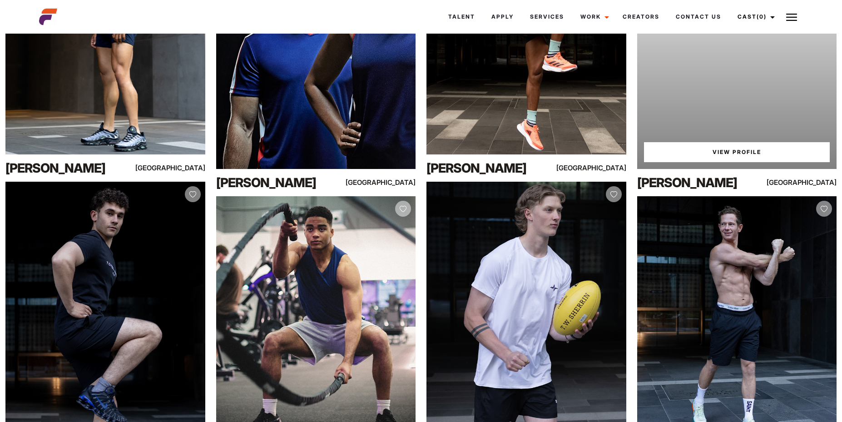
scroll to position [1175, 0]
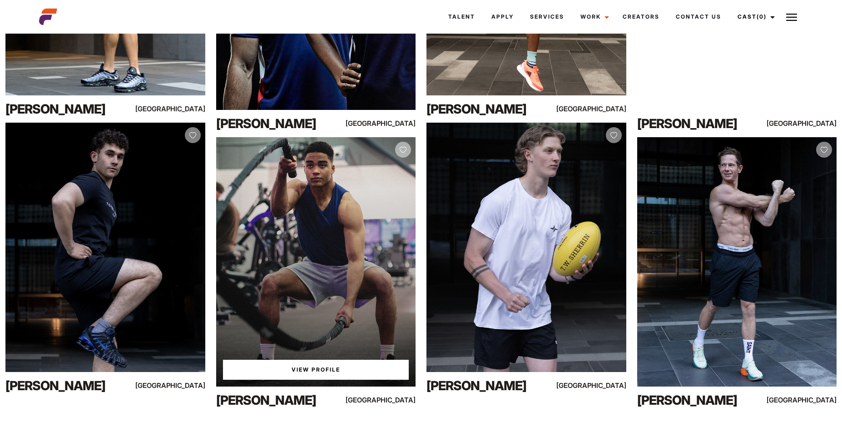
click at [332, 370] on link "View Profile" at bounding box center [316, 370] width 186 height 20
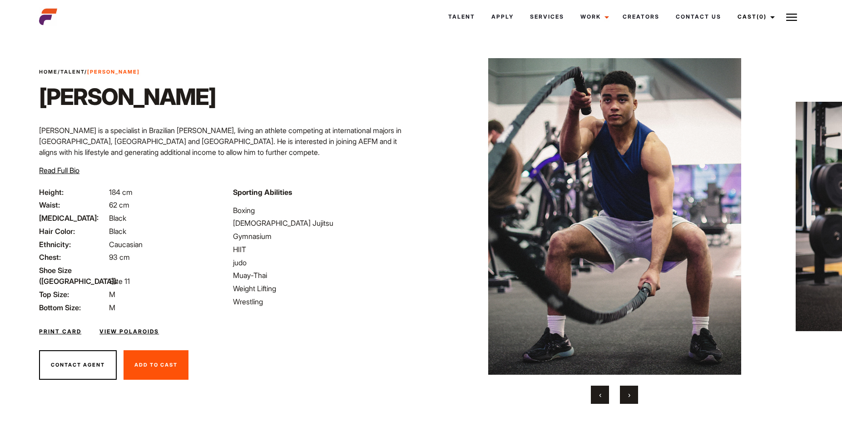
click at [629, 400] on button "›" at bounding box center [629, 394] width 18 height 18
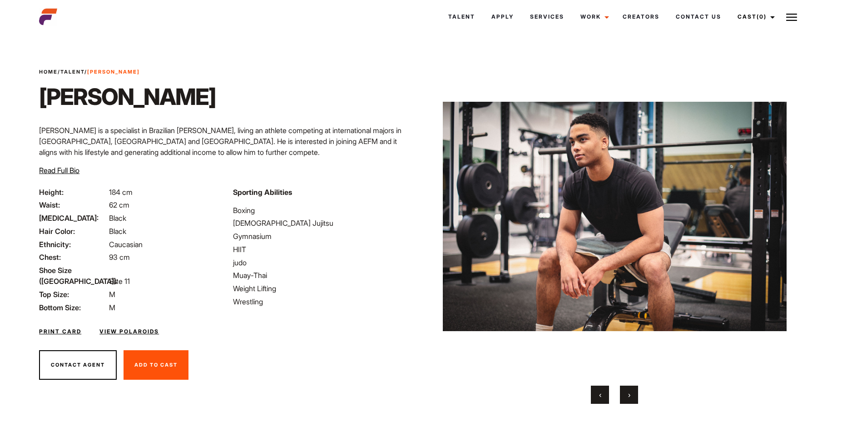
click at [629, 400] on button "›" at bounding box center [629, 394] width 18 height 18
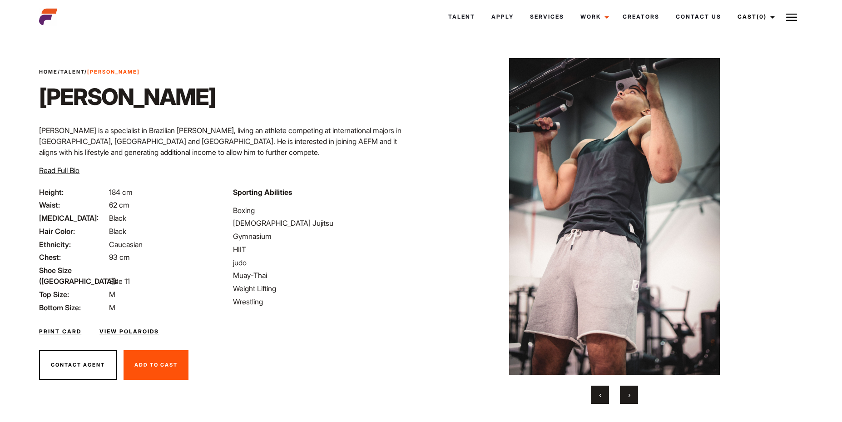
click at [629, 400] on button "›" at bounding box center [629, 394] width 18 height 18
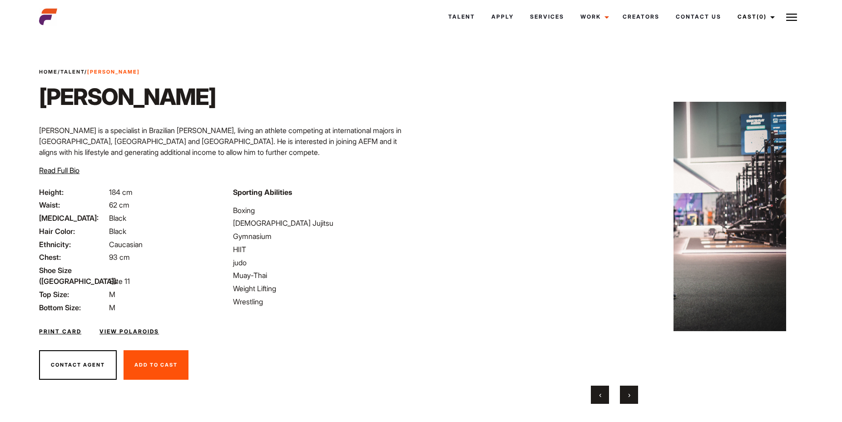
click at [629, 400] on button "›" at bounding box center [629, 394] width 18 height 18
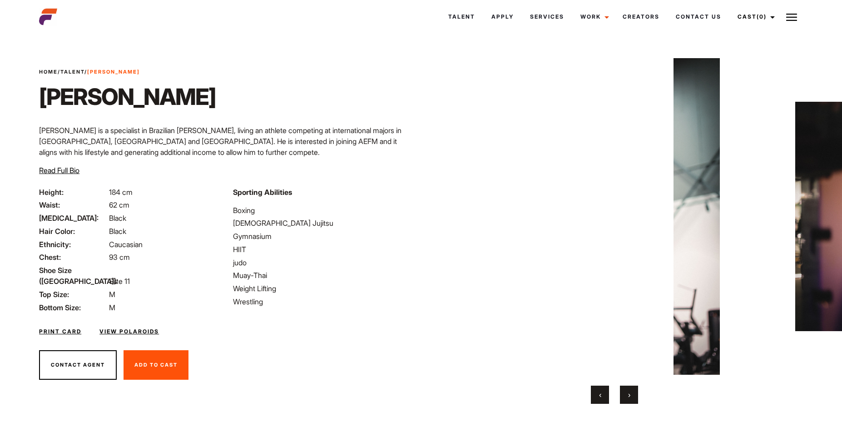
click at [629, 400] on button "›" at bounding box center [629, 394] width 18 height 18
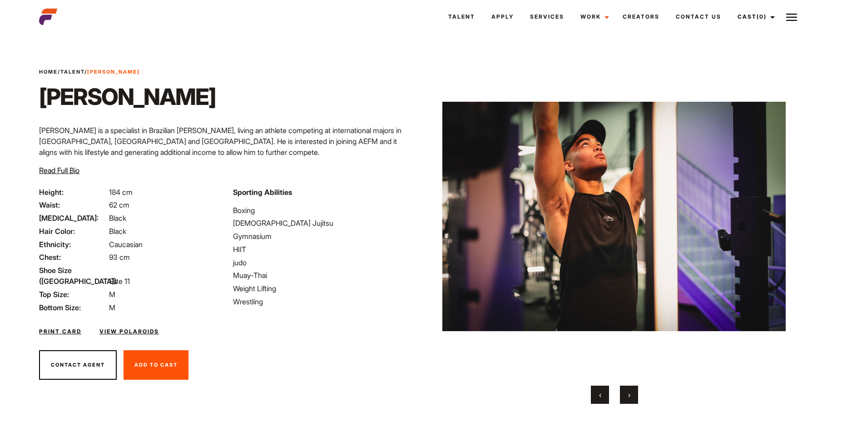
click at [629, 400] on button "›" at bounding box center [629, 394] width 18 height 18
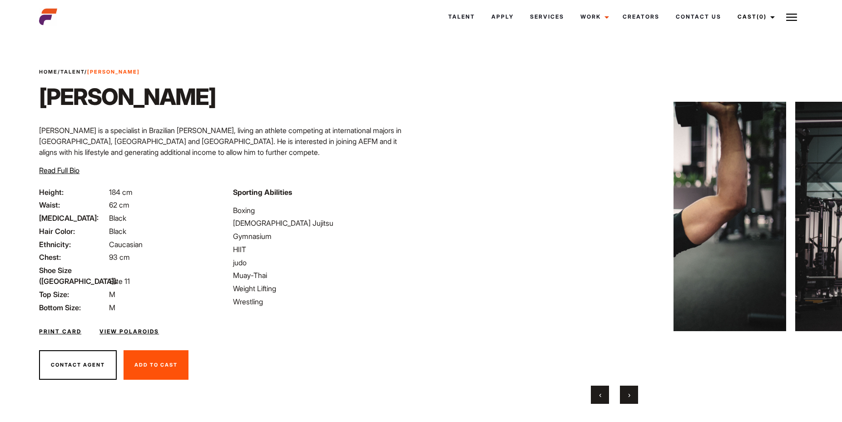
click at [629, 400] on button "›" at bounding box center [629, 394] width 18 height 18
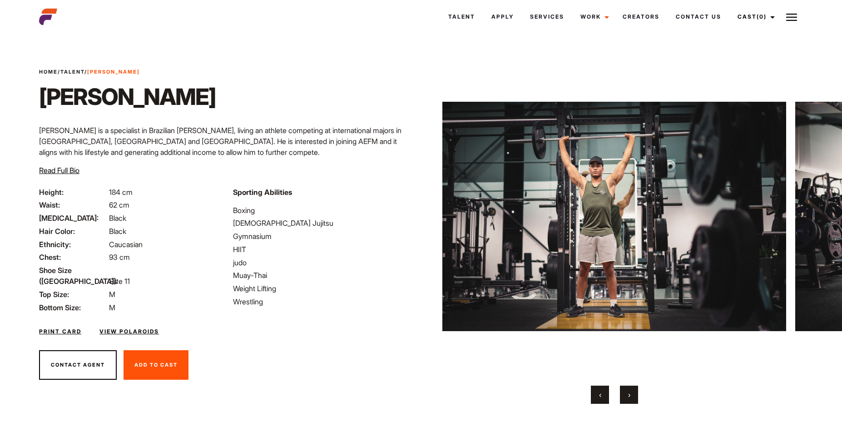
click at [629, 400] on button "›" at bounding box center [629, 394] width 18 height 18
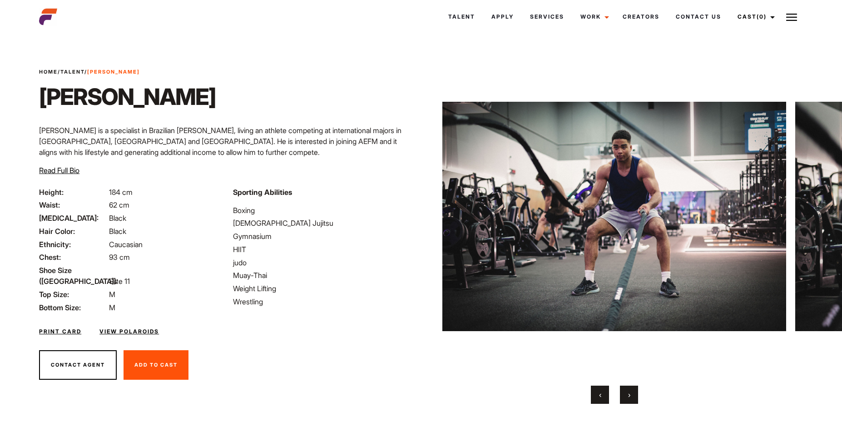
click at [629, 400] on button "›" at bounding box center [629, 394] width 18 height 18
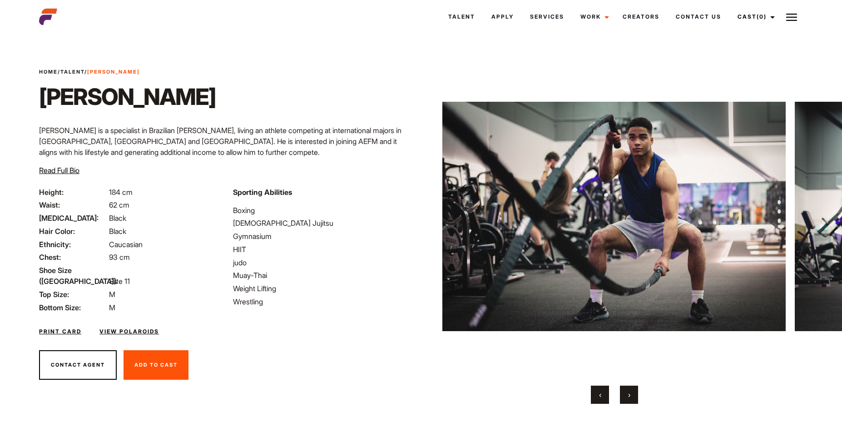
click at [629, 400] on button "›" at bounding box center [629, 394] width 18 height 18
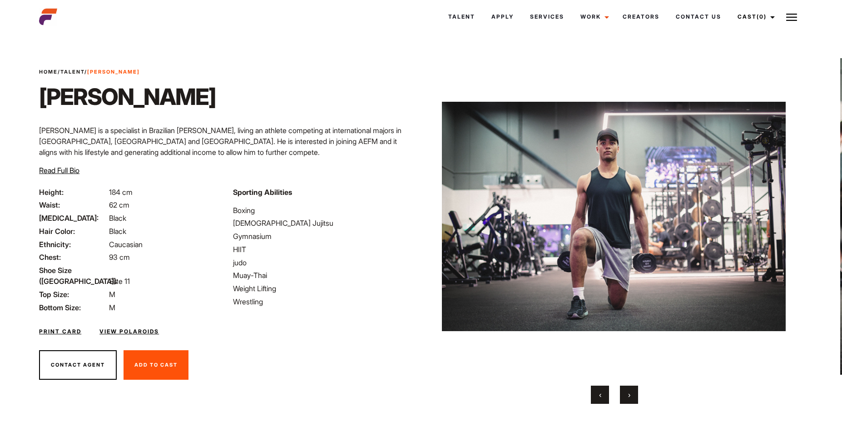
click at [629, 400] on button "›" at bounding box center [629, 394] width 18 height 18
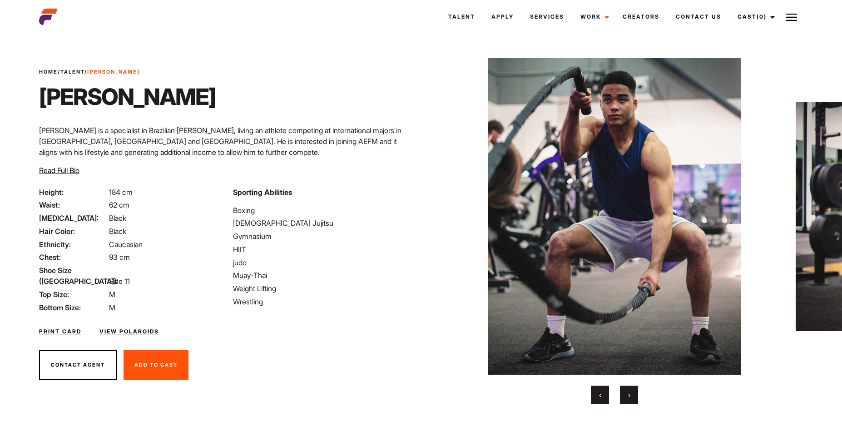
click at [629, 400] on button "›" at bounding box center [629, 394] width 18 height 18
